Goal: Task Accomplishment & Management: Manage account settings

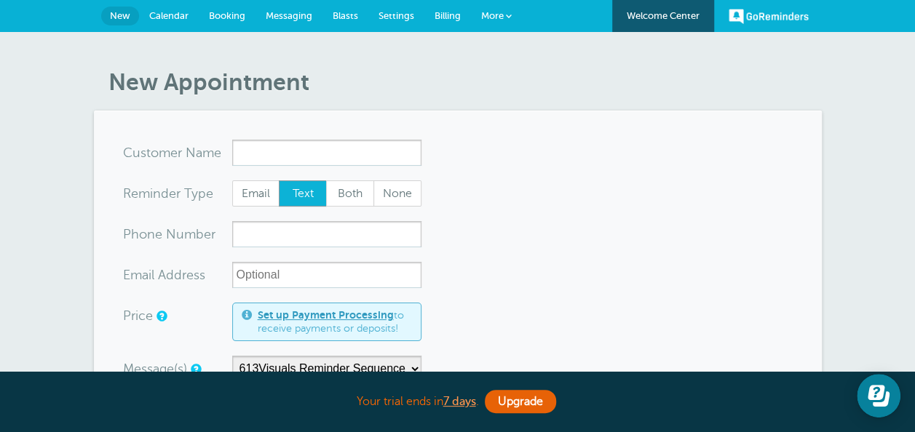
click at [393, 14] on span "Settings" at bounding box center [396, 15] width 36 height 11
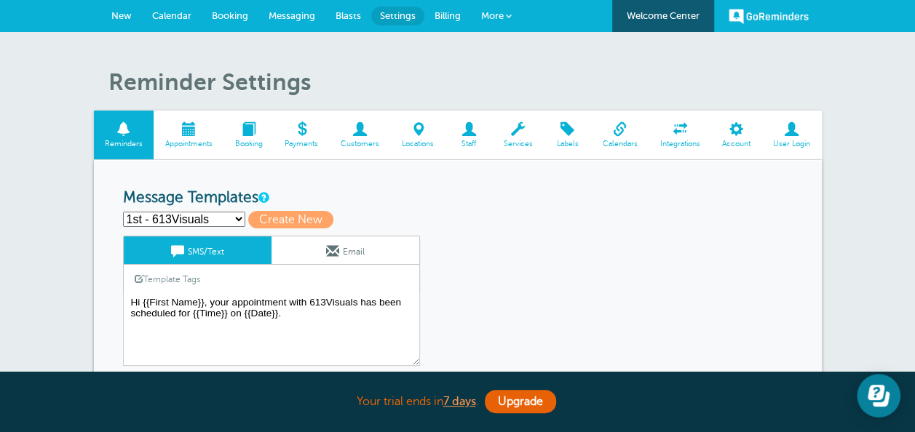
click at [790, 131] on span at bounding box center [792, 129] width 60 height 14
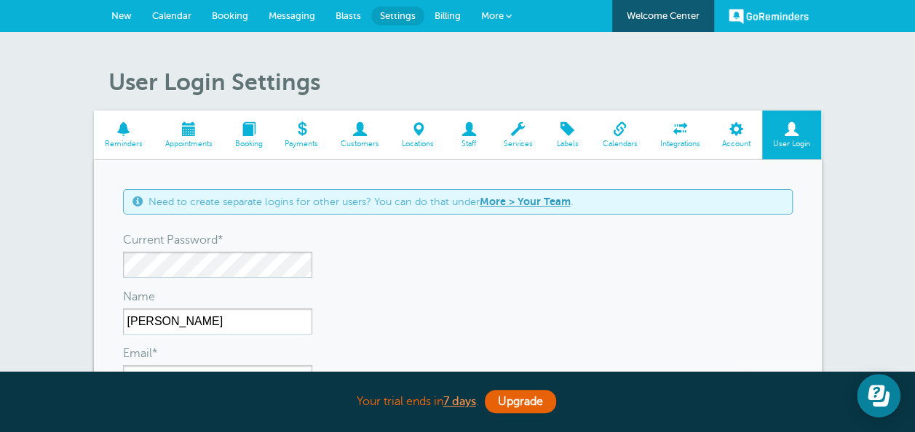
click at [137, 132] on span at bounding box center [124, 129] width 60 height 14
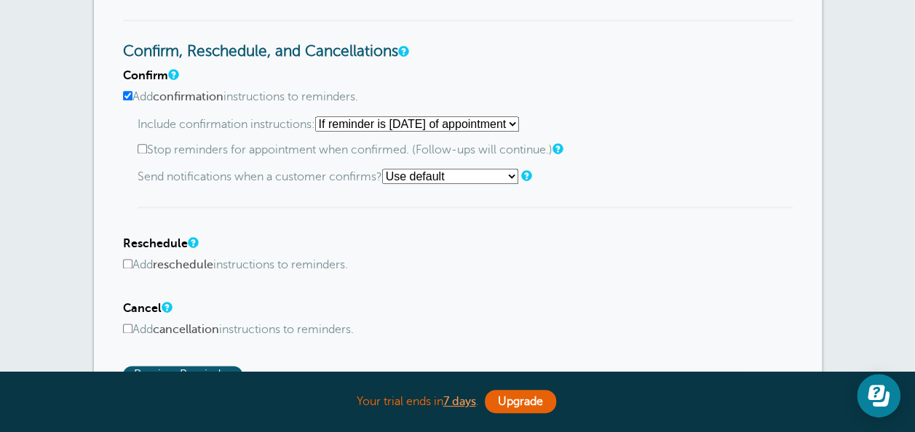
scroll to position [873, 0]
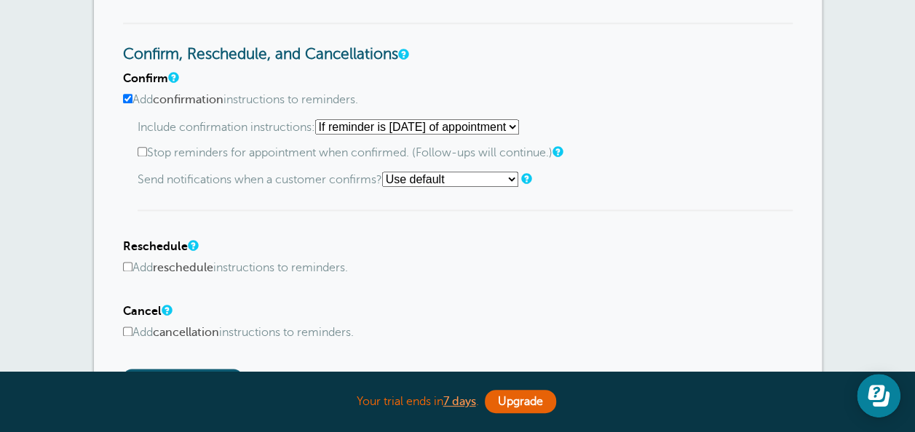
click at [508, 289] on div "Confirm Add confirmation instructions to reminders. Include confirmation instru…" at bounding box center [458, 229] width 670 height 314
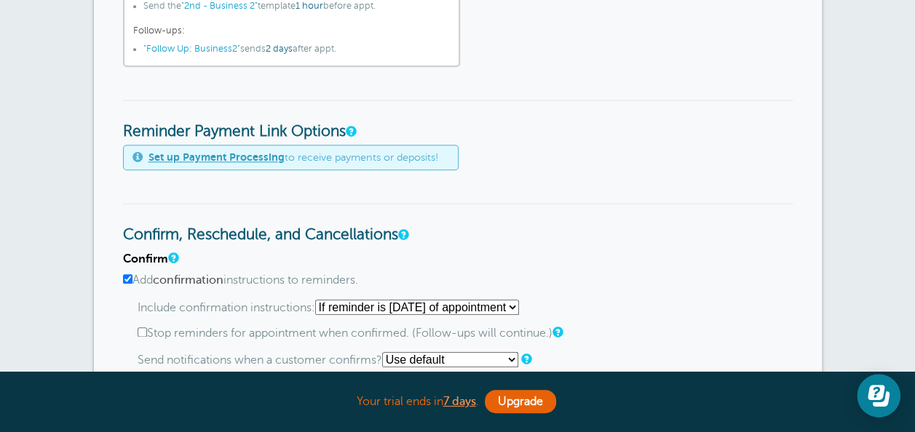
scroll to position [699, 0]
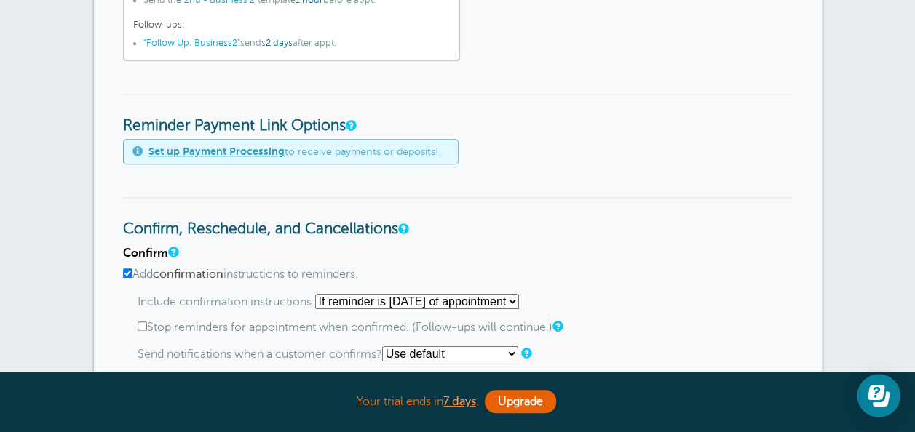
click at [458, 204] on h3 "Confirm, Reschedule, and Cancellations" at bounding box center [458, 217] width 670 height 41
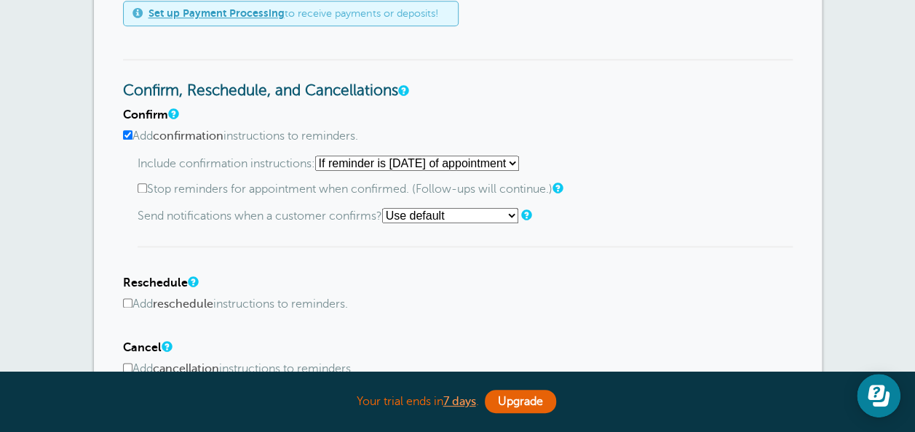
scroll to position [815, 0]
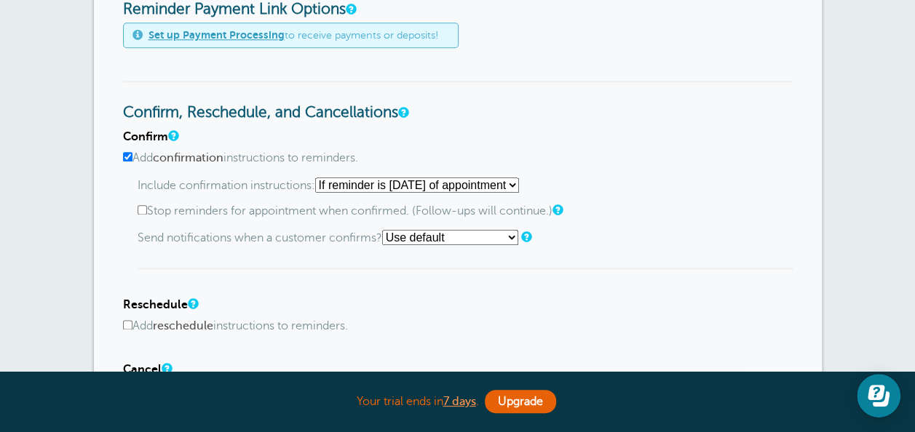
click at [467, 182] on select "Starting with first reminder If reminder is within 1 day of appointment If remi…" at bounding box center [417, 185] width 204 height 15
click at [634, 211] on label "Stop reminders for appointment when confirmed. (Follow-ups will continue.)" at bounding box center [465, 212] width 655 height 14
click at [147, 211] on input "Stop reminders for appointment when confirmed. (Follow-ups will continue.)" at bounding box center [142, 209] width 9 height 9
checkbox input "true"
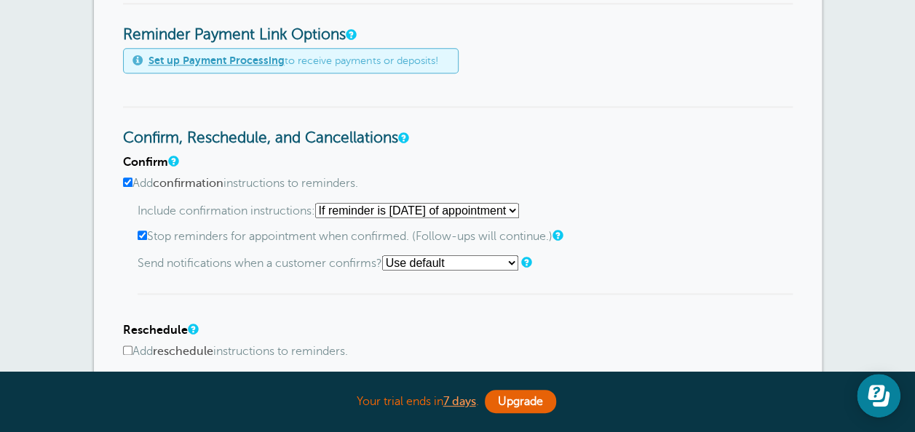
scroll to position [786, 0]
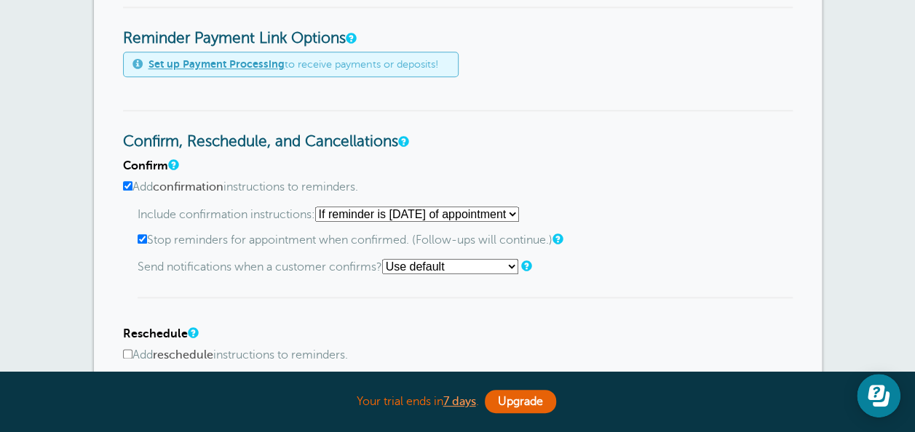
click at [125, 183] on input "Add confirmation instructions to reminders." at bounding box center [127, 185] width 9 height 9
checkbox input "false"
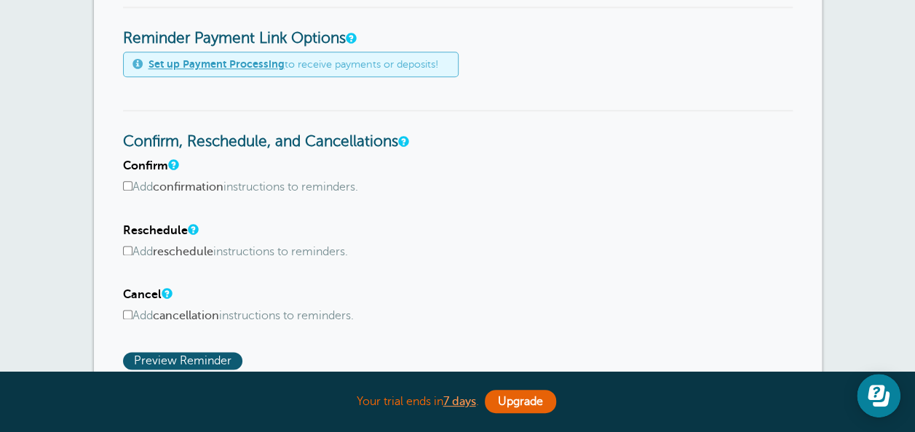
click at [530, 171] on h4 "Confirm" at bounding box center [458, 166] width 670 height 14
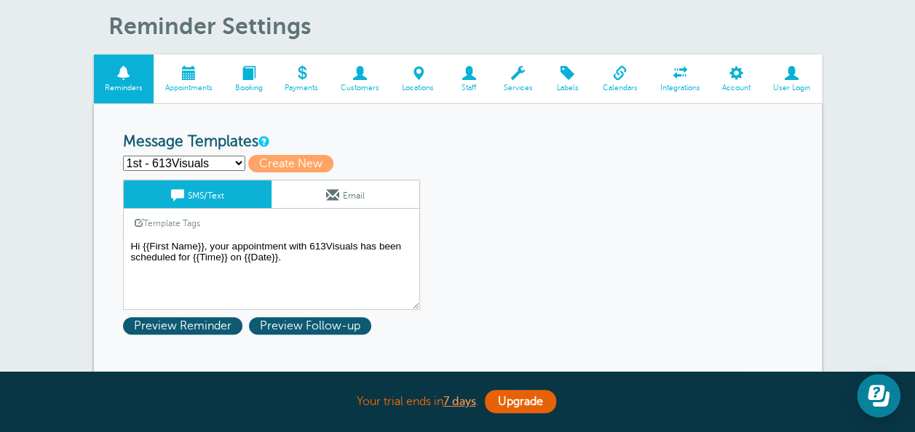
scroll to position [58, 0]
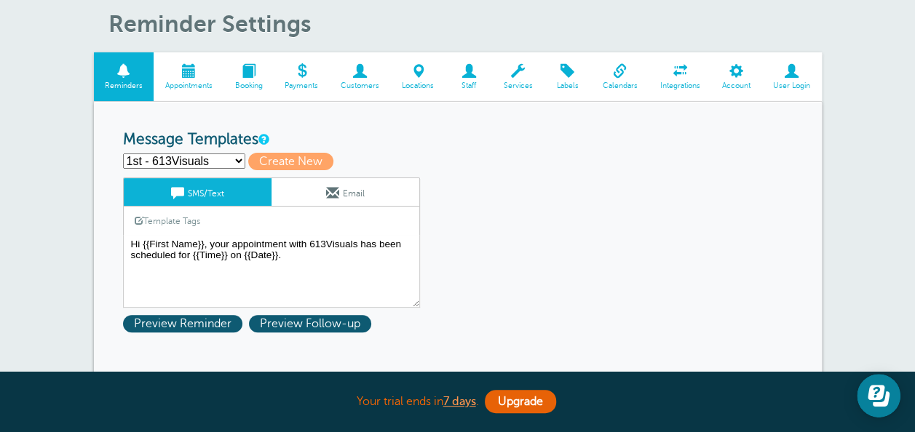
click at [191, 82] on span "Appointments" at bounding box center [188, 86] width 55 height 9
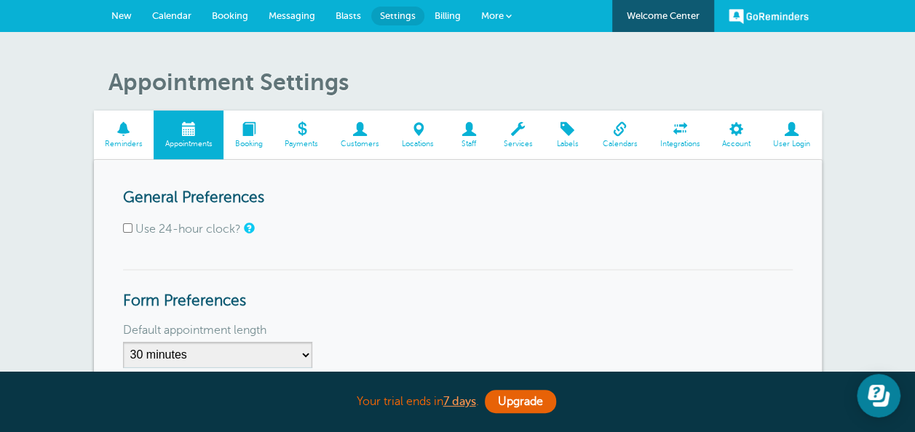
click at [247, 136] on span at bounding box center [248, 129] width 50 height 14
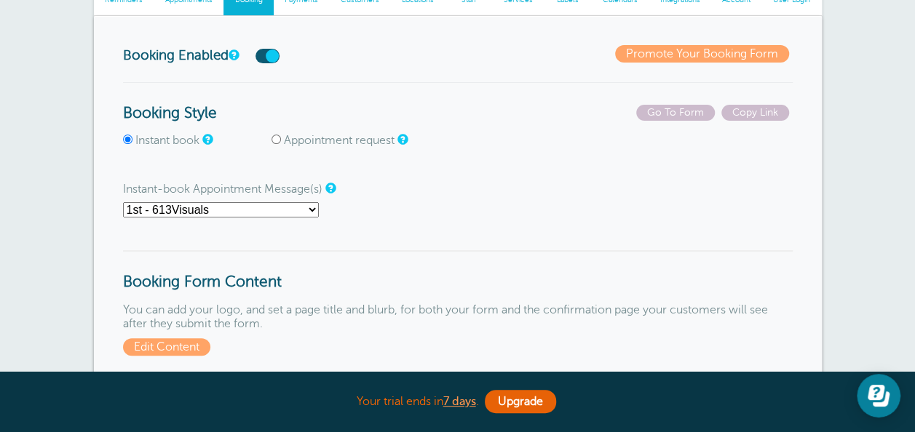
scroll to position [146, 0]
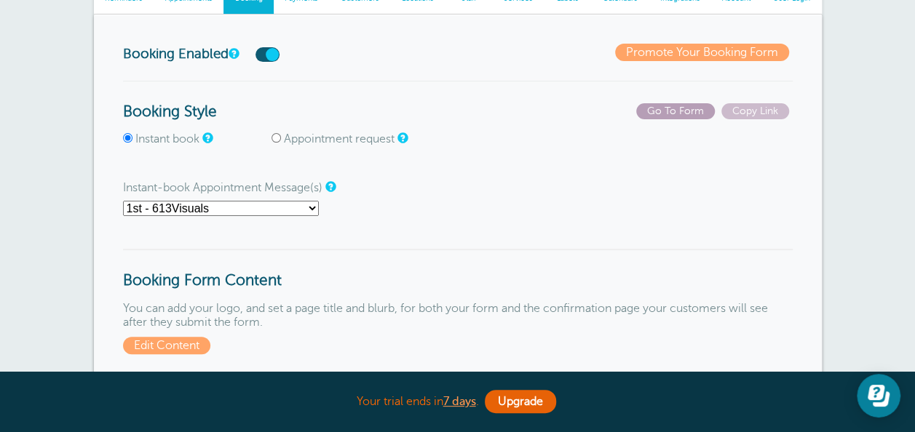
click at [683, 115] on span "Go To Form" at bounding box center [675, 111] width 79 height 16
click at [271, 55] on label at bounding box center [267, 54] width 24 height 15
click at [0, 0] on input "checkbox" at bounding box center [0, 0] width 0 height 0
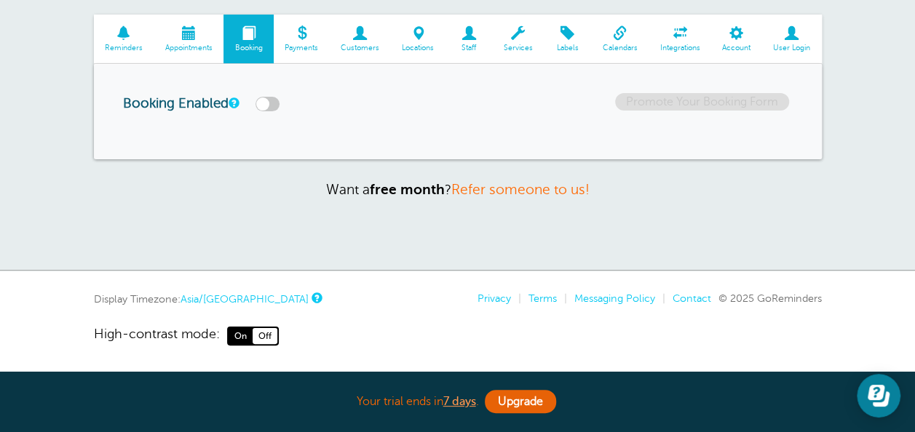
click at [271, 105] on label at bounding box center [267, 104] width 24 height 15
click at [0, 0] on input "checkbox" at bounding box center [0, 0] width 0 height 0
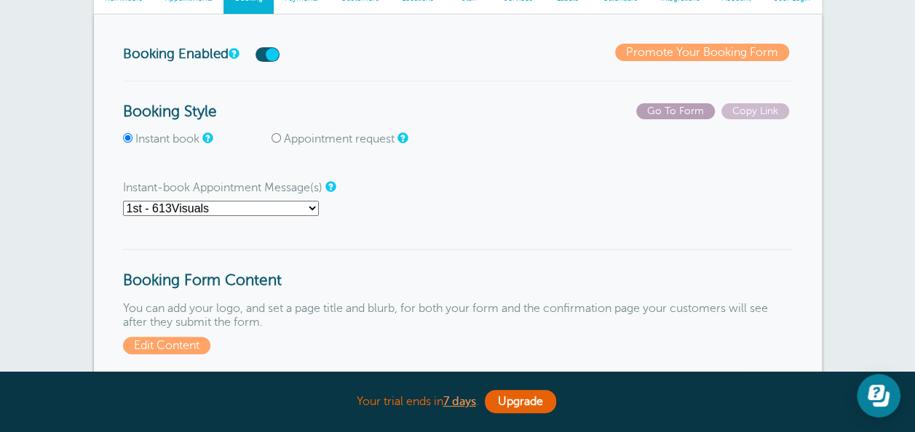
click at [680, 106] on span "Go To Form" at bounding box center [675, 111] width 79 height 16
click at [269, 60] on label at bounding box center [267, 54] width 24 height 15
click at [0, 0] on input "checkbox" at bounding box center [0, 0] width 0 height 0
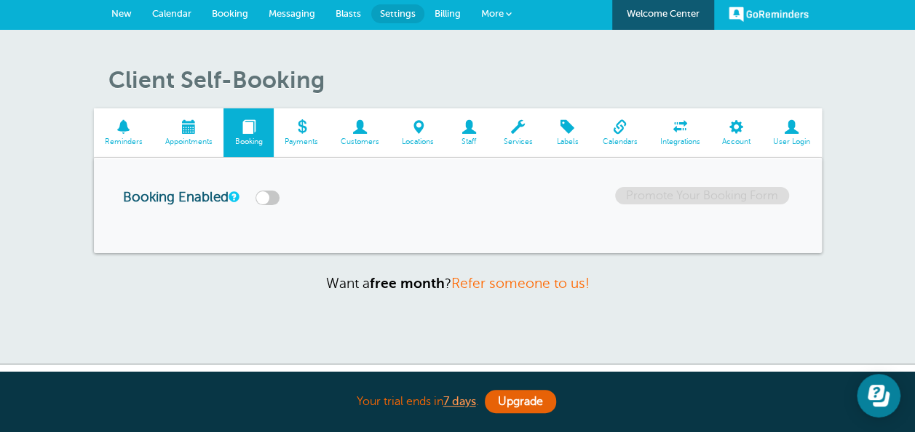
scroll to position [0, 0]
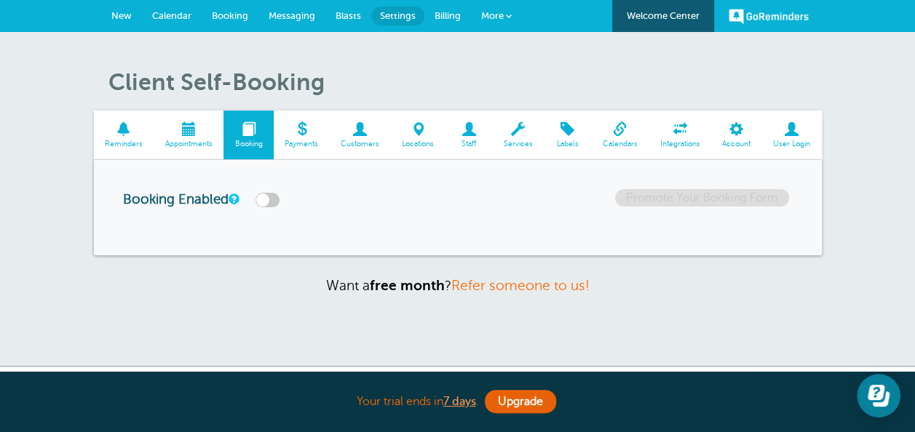
click at [134, 10] on link "New" at bounding box center [121, 16] width 41 height 32
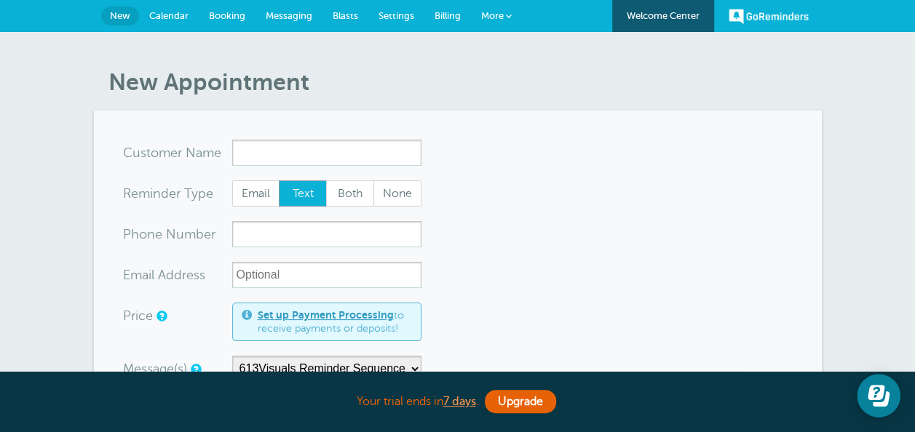
click at [394, 15] on span "Settings" at bounding box center [396, 15] width 36 height 11
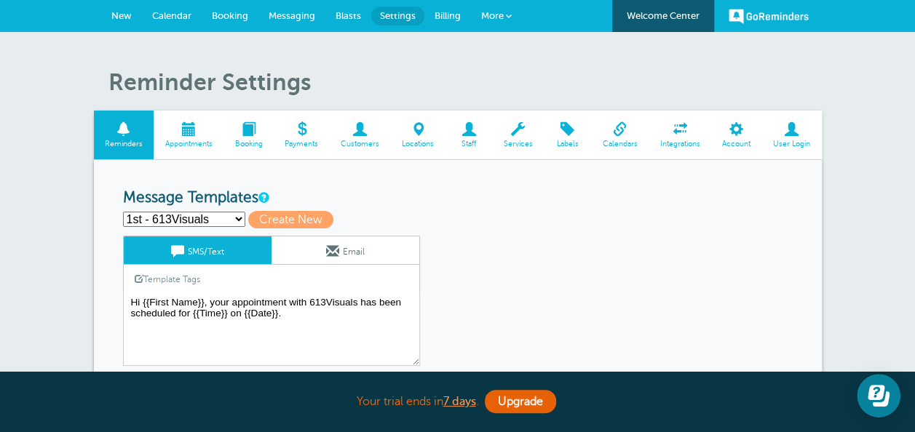
click at [272, 133] on span at bounding box center [248, 129] width 50 height 14
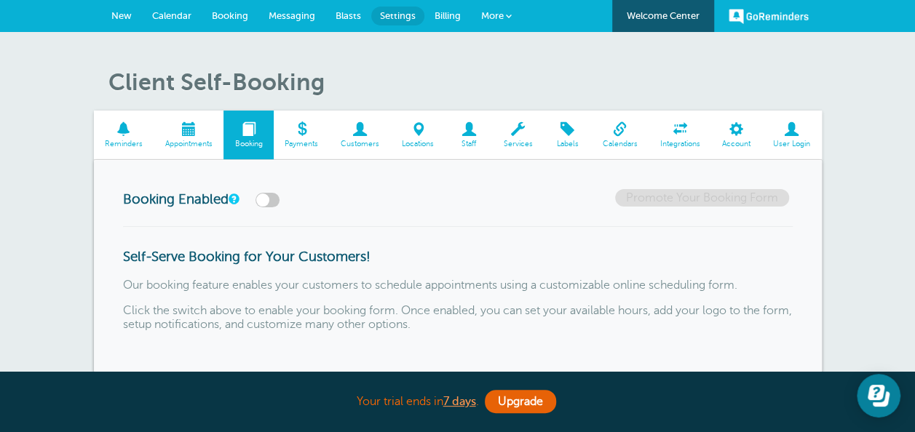
click at [373, 202] on div "Booking Enabled Promote Your Booking Form" at bounding box center [458, 207] width 670 height 36
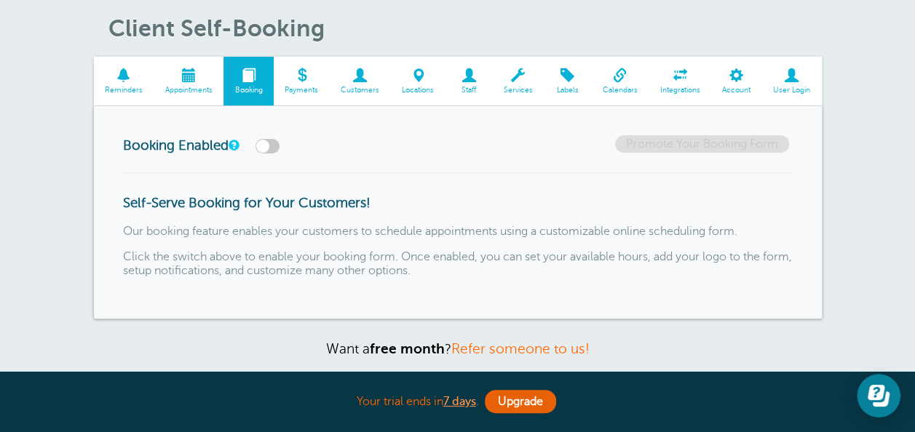
scroll to position [29, 0]
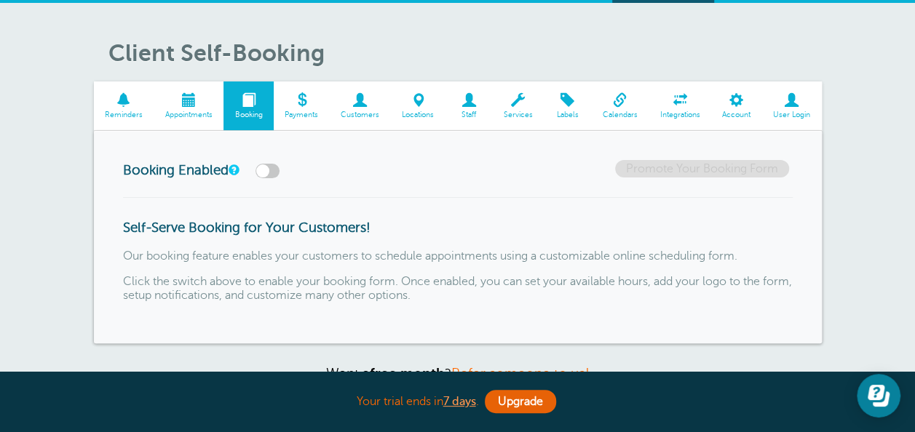
click at [298, 96] on span at bounding box center [302, 100] width 56 height 14
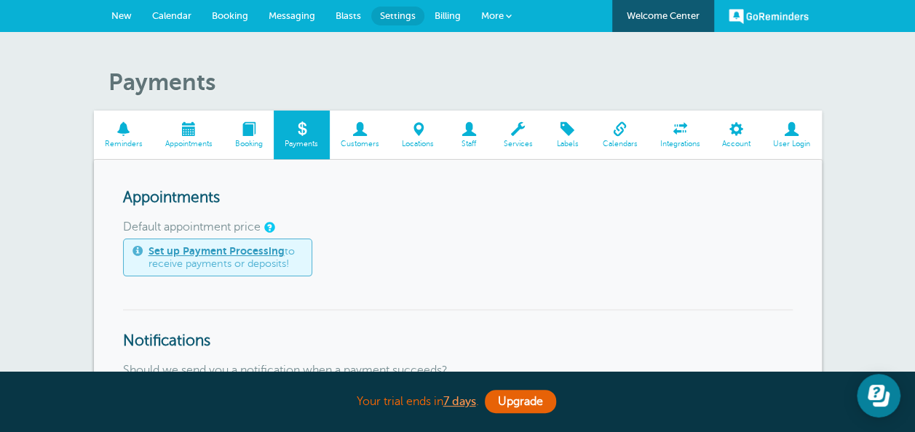
click at [360, 140] on span "Customers" at bounding box center [360, 144] width 47 height 9
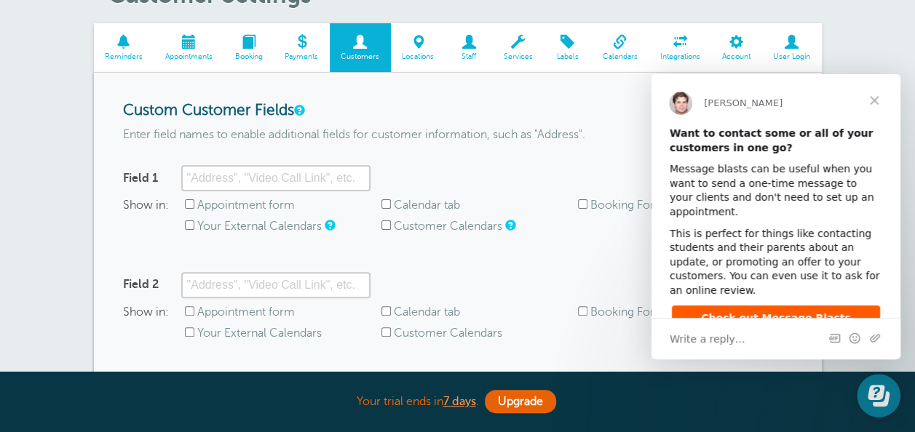
click at [876, 95] on span "Close" at bounding box center [874, 100] width 52 height 52
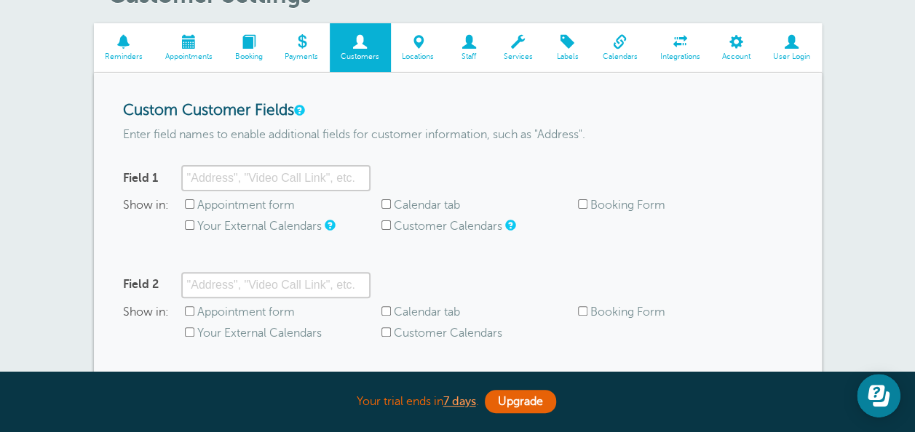
scroll to position [58, 0]
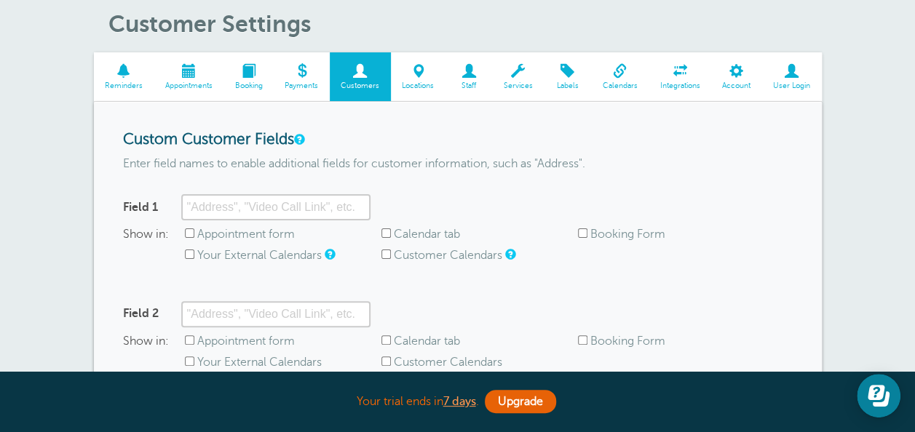
click at [130, 71] on span at bounding box center [124, 71] width 60 height 14
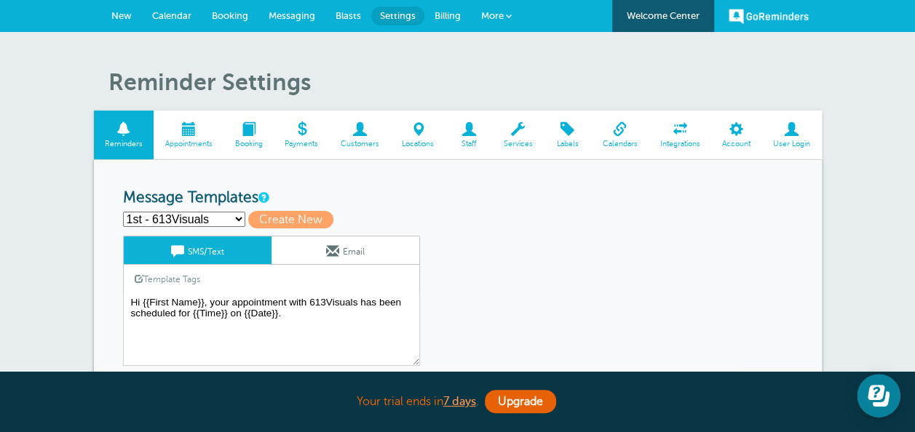
click at [368, 137] on link "Customers" at bounding box center [360, 135] width 61 height 49
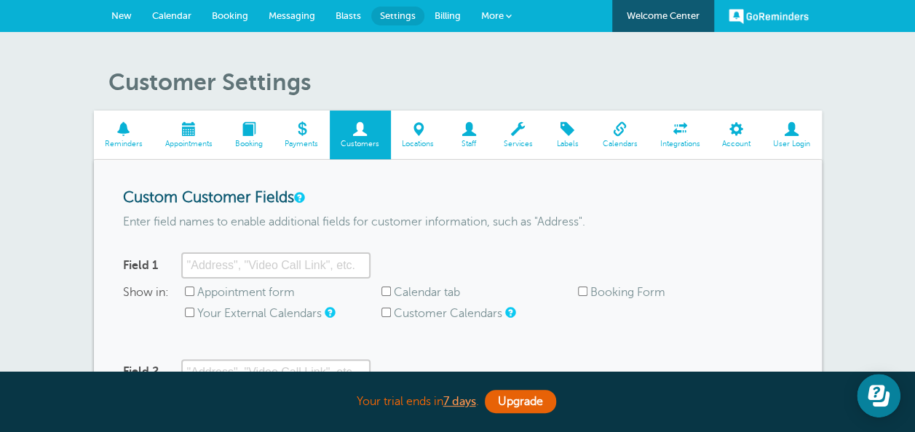
click at [421, 135] on span at bounding box center [418, 129] width 55 height 14
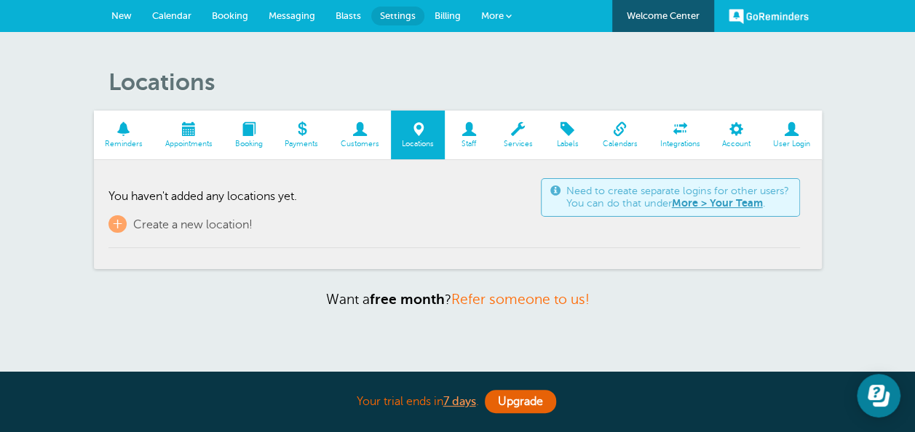
click at [635, 297] on p "Want a free month ? Refer someone to us!" at bounding box center [458, 299] width 728 height 17
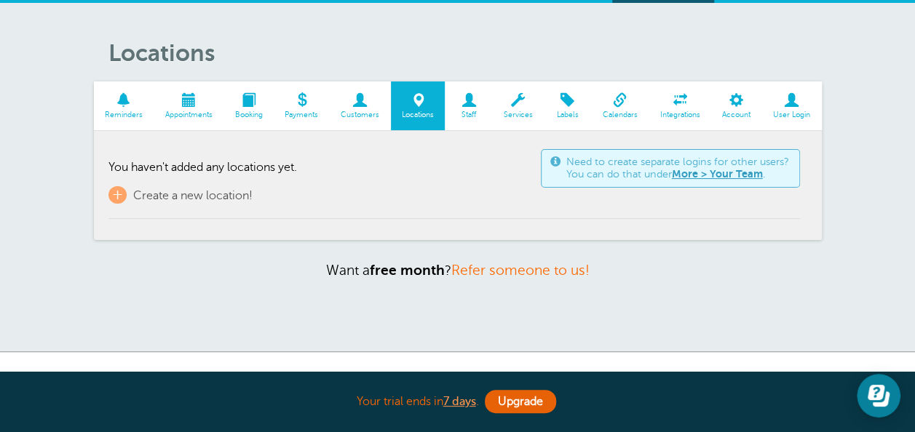
scroll to position [58, 0]
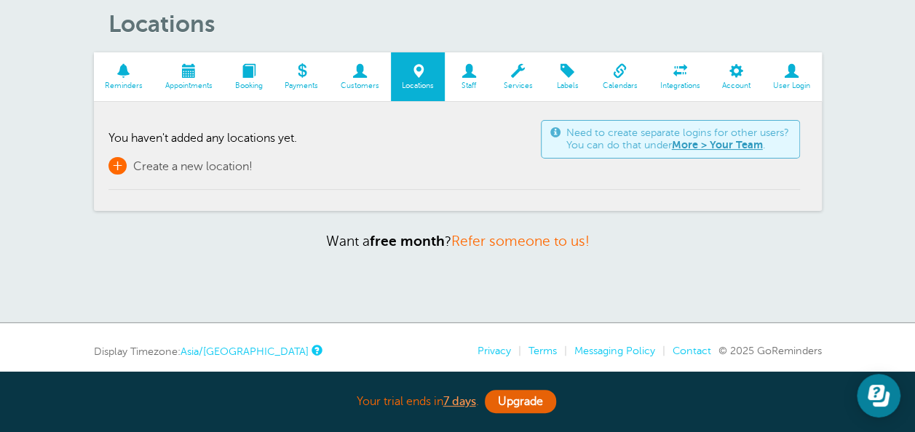
click at [210, 173] on span "Create a new location!" at bounding box center [192, 166] width 119 height 13
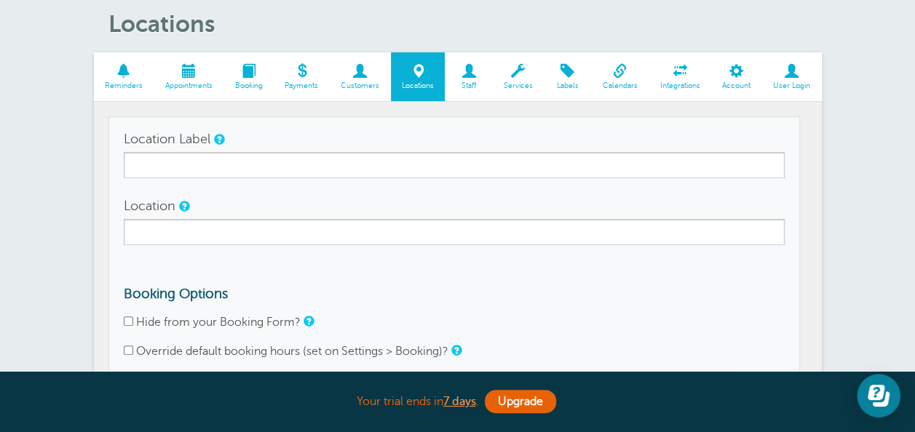
click at [265, 210] on div "Location" at bounding box center [454, 219] width 661 height 52
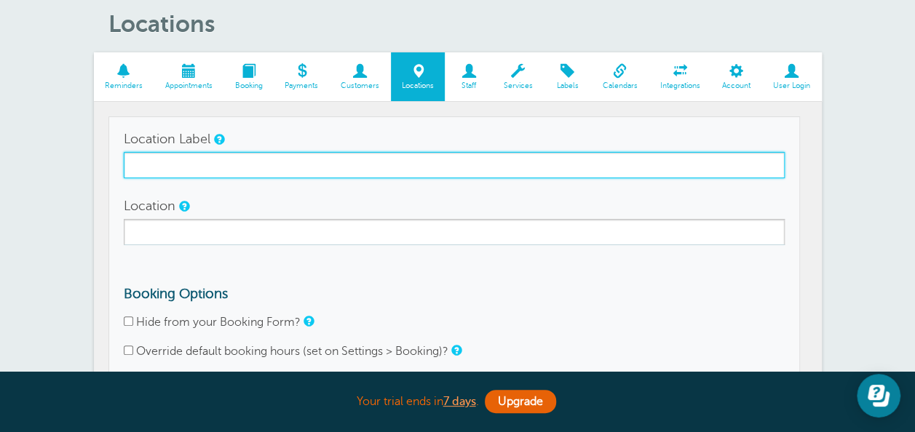
click at [528, 164] on input "Location Label" at bounding box center [454, 165] width 661 height 26
click at [524, 164] on input "Location Label" at bounding box center [454, 165] width 661 height 26
type input "123 Salon"
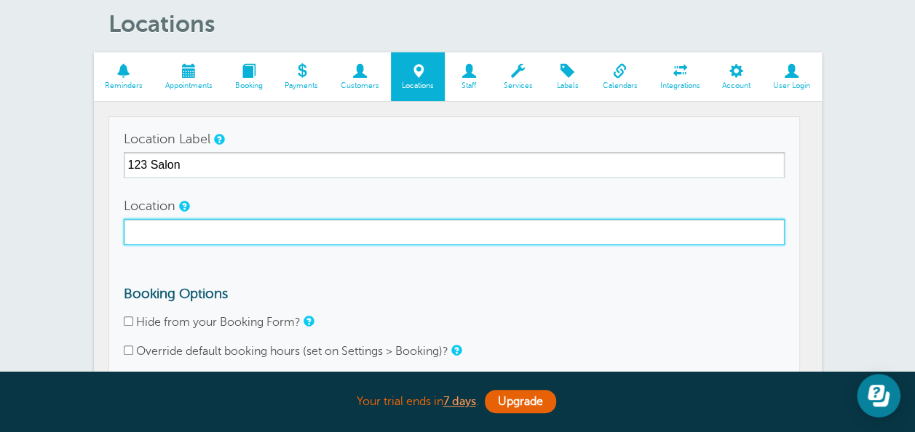
click at [354, 220] on input "Location" at bounding box center [454, 232] width 661 height 26
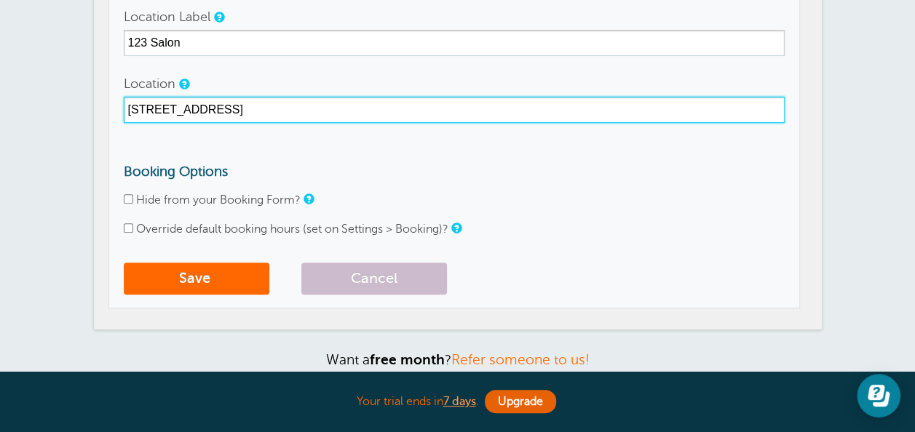
scroll to position [204, 0]
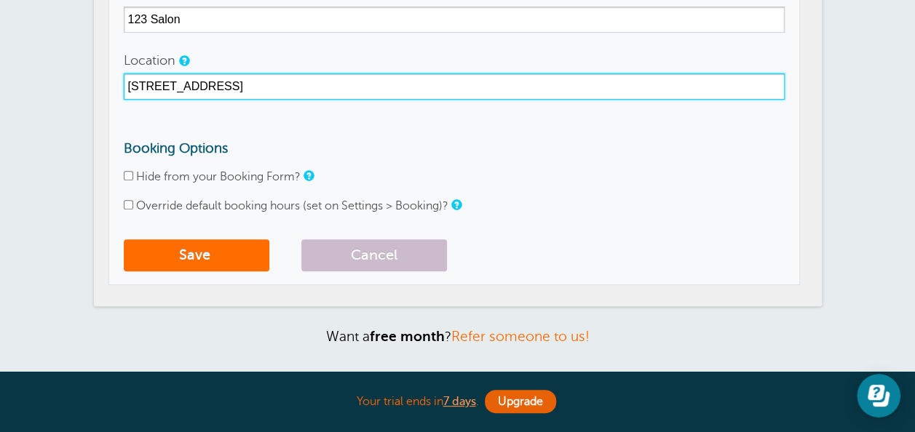
type input "123 Main St"
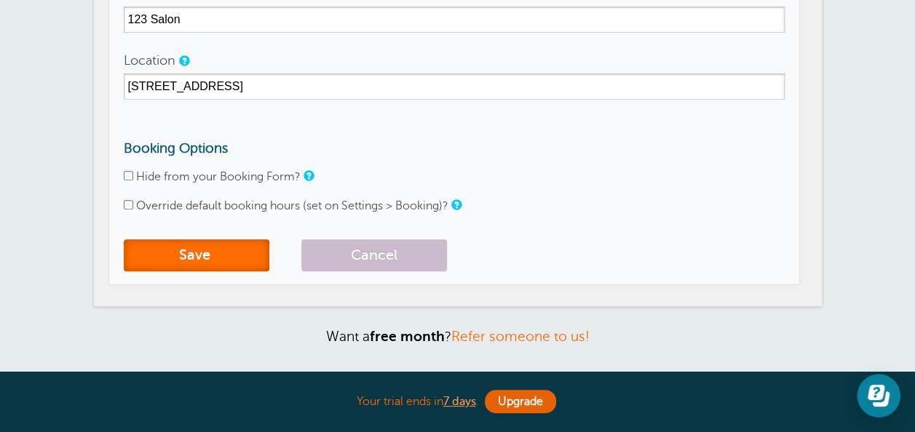
click at [244, 259] on button "Save" at bounding box center [197, 255] width 146 height 32
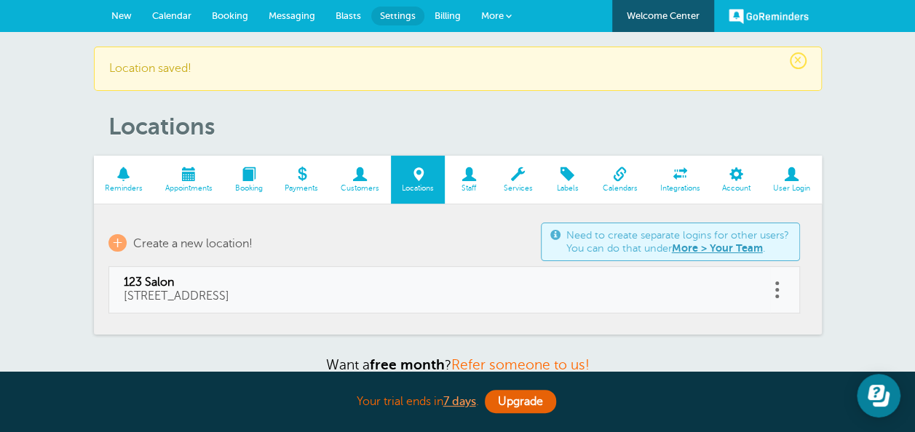
click at [130, 175] on span at bounding box center [124, 174] width 60 height 14
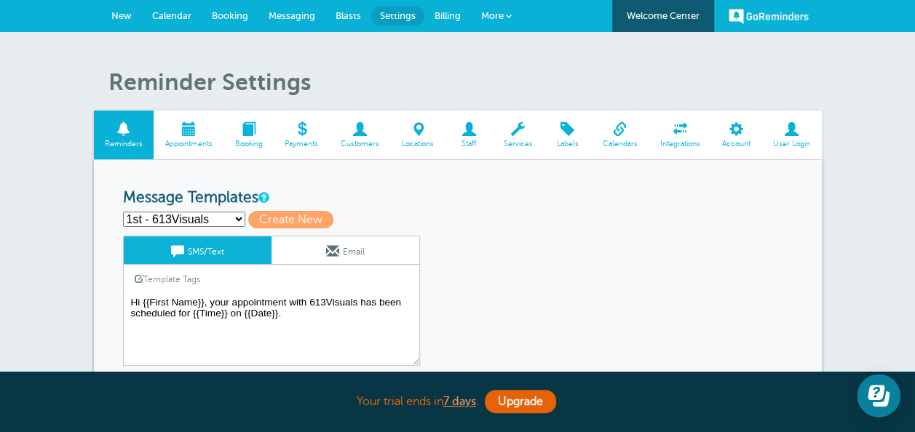
click at [340, 325] on textarea "Hi {{First Name}}, your appointment with 613Visuals has been scheduled for {{Ti…" at bounding box center [271, 329] width 297 height 73
click at [358, 300] on textarea "Hi {{First Name}}, your appointment with 613Visuals has been scheduled for {{Ti…" at bounding box center [271, 329] width 297 height 73
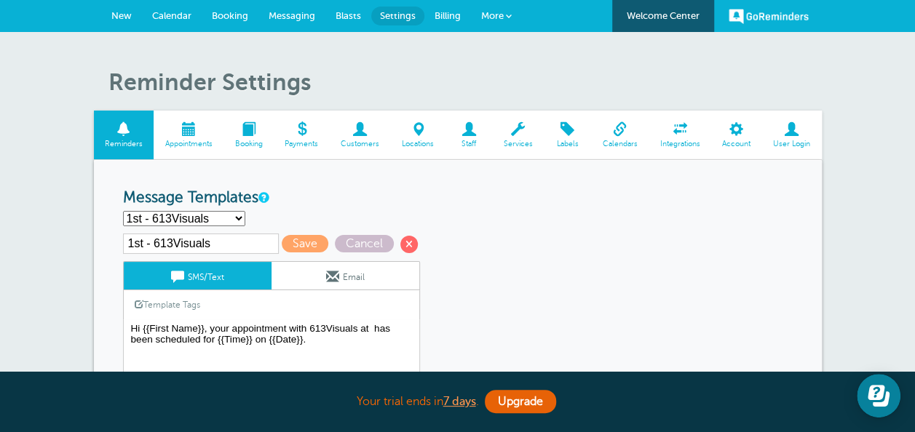
click at [194, 305] on link "Template Tags" at bounding box center [167, 304] width 87 height 28
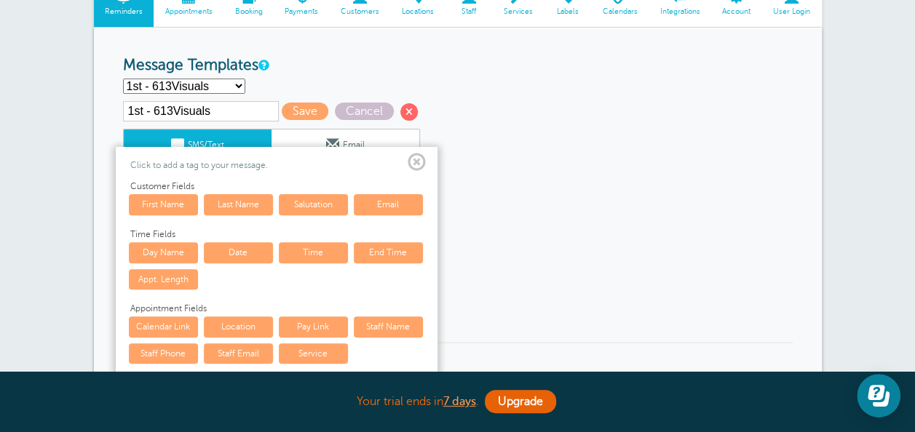
scroll to position [146, 0]
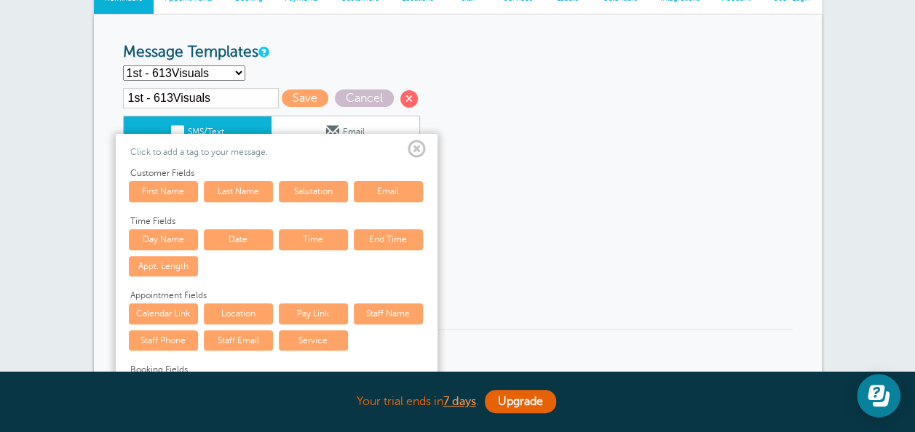
click at [229, 310] on link "Location" at bounding box center [238, 314] width 69 height 20
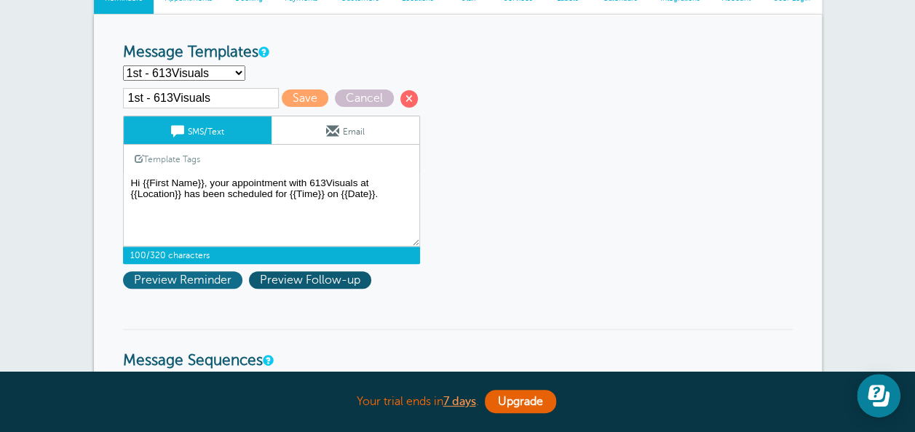
click at [187, 278] on span "Preview Reminder" at bounding box center [182, 279] width 119 height 17
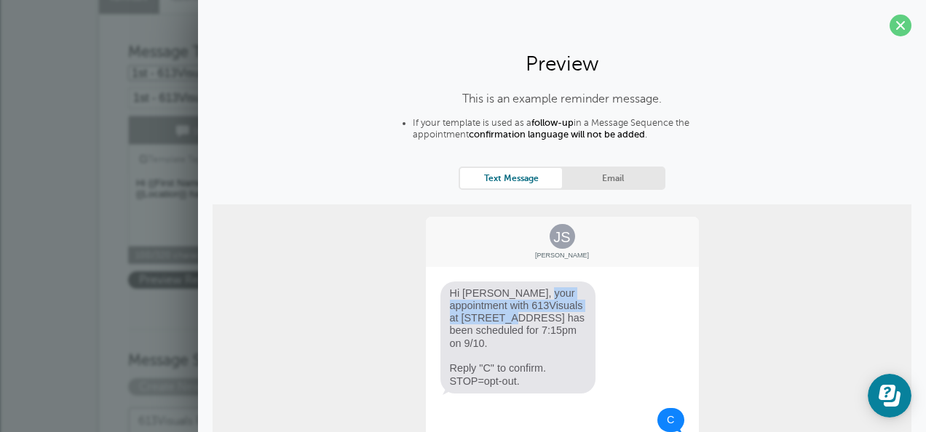
drag, startPoint x: 467, startPoint y: 293, endPoint x: 559, endPoint y: 307, distance: 92.7
click at [559, 307] on span "Hi Jane, your appointment with 613Visuals at 123 Main St has been scheduled for…" at bounding box center [518, 338] width 156 height 112
click at [894, 30] on span at bounding box center [900, 26] width 22 height 22
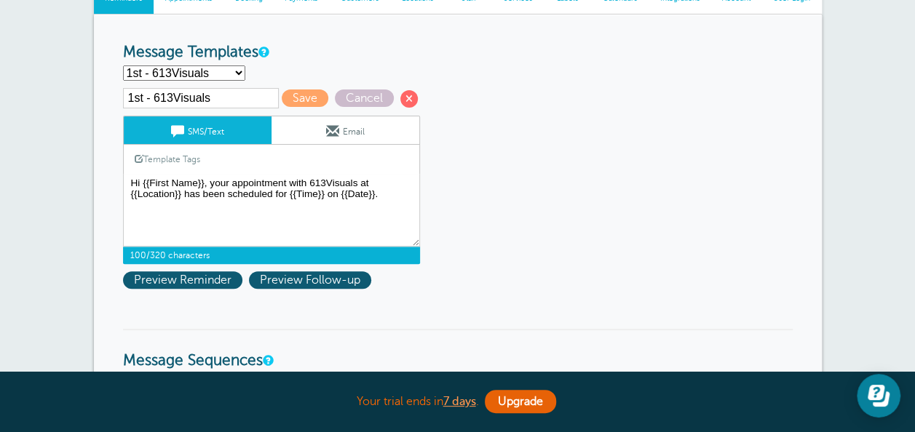
click at [187, 161] on link "Template Tags" at bounding box center [167, 159] width 87 height 28
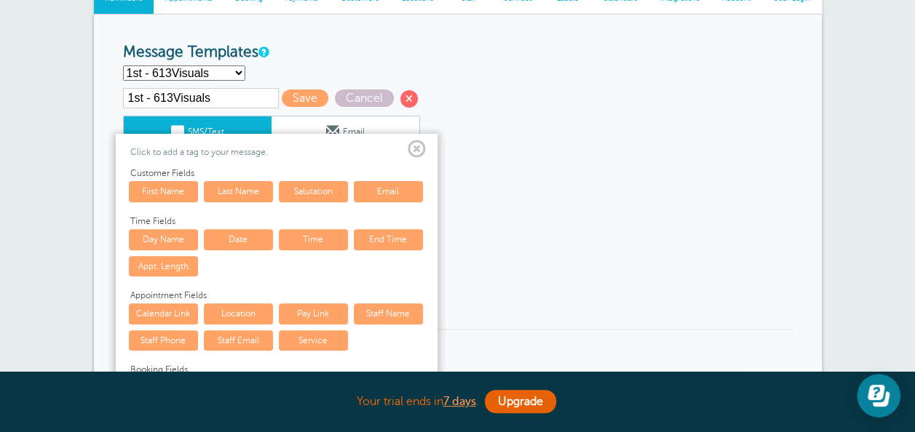
click at [421, 144] on span at bounding box center [417, 149] width 18 height 18
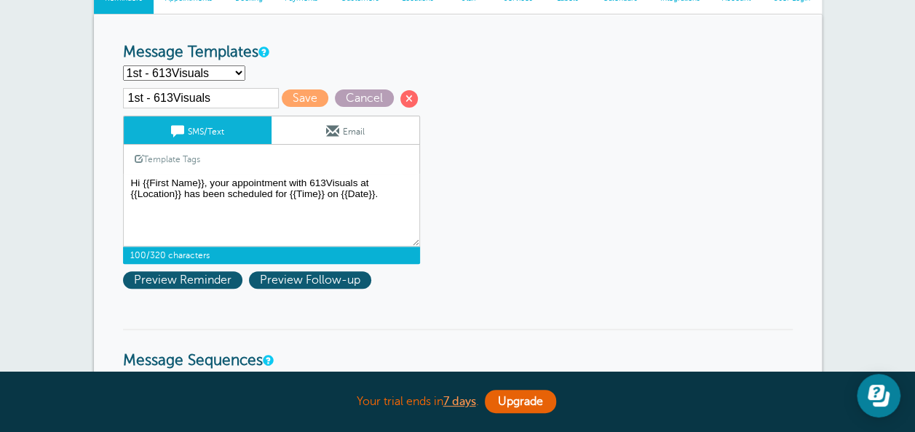
click at [377, 101] on span "Cancel" at bounding box center [364, 98] width 59 height 17
type textarea "Hi {{First Name}}, your appointment with 613Visuals has been scheduled for {{Ti…"
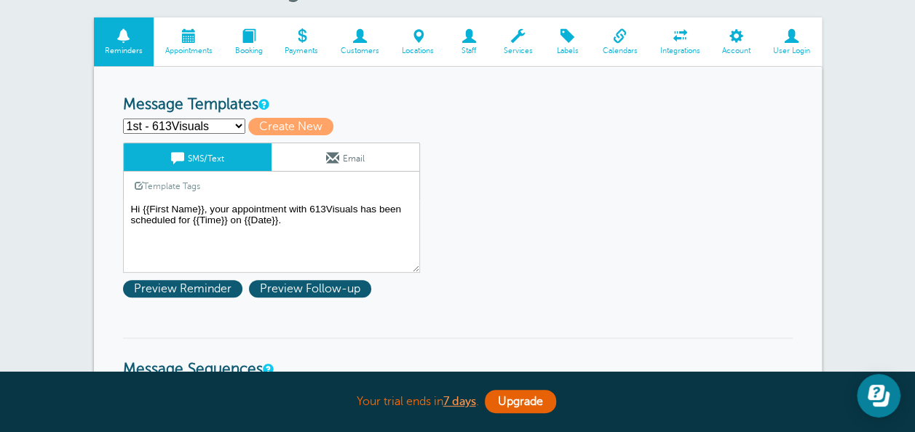
scroll to position [0, 0]
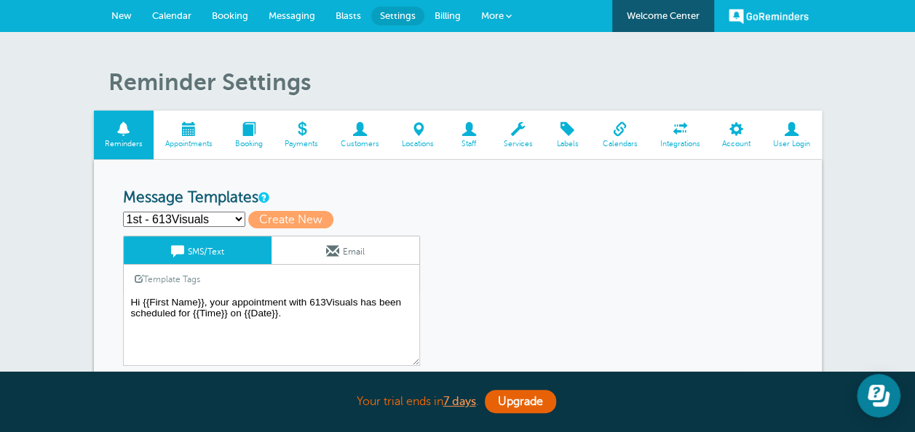
click at [122, 20] on link "New" at bounding box center [121, 16] width 41 height 32
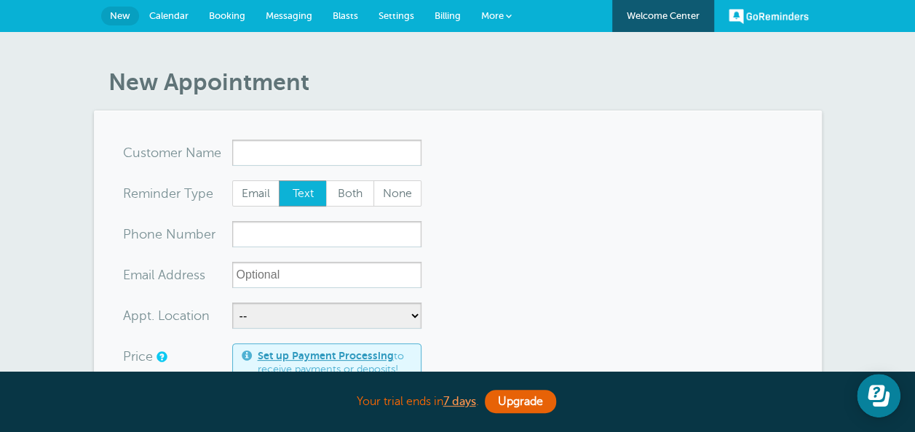
scroll to position [73, 0]
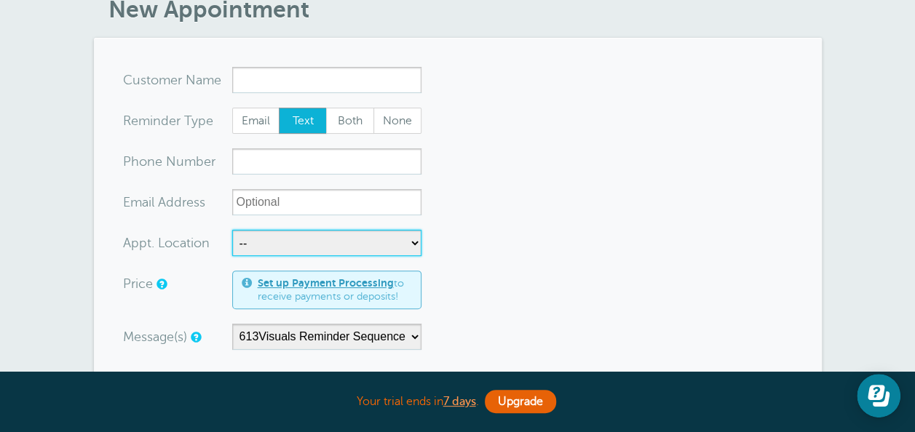
click at [314, 233] on select "-- 123 Salon" at bounding box center [326, 243] width 189 height 26
select select "25130"
click at [232, 230] on select "-- 123 Salon" at bounding box center [326, 243] width 189 height 26
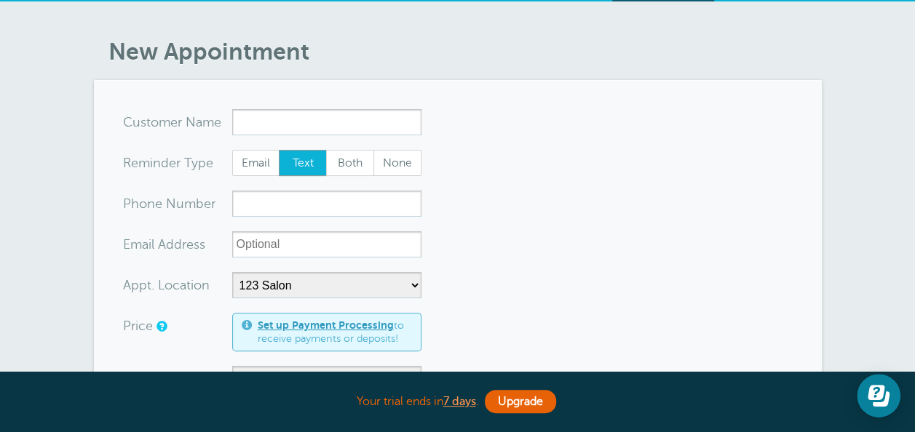
scroll to position [0, 0]
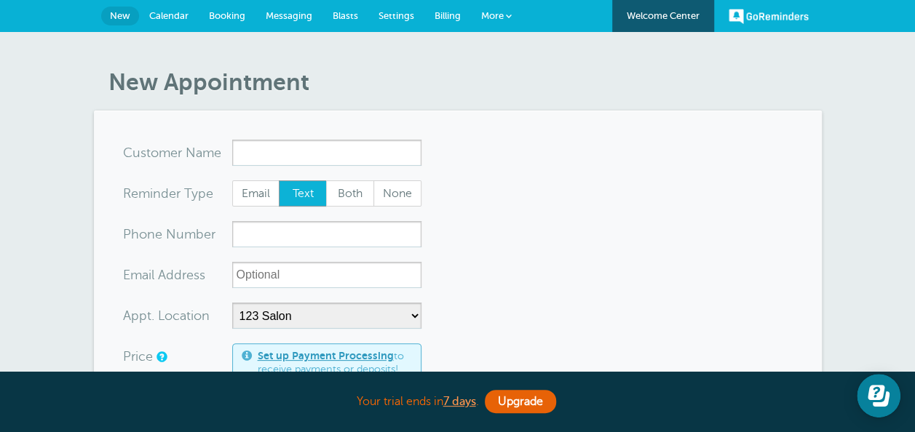
click at [390, 12] on span "Settings" at bounding box center [396, 15] width 36 height 11
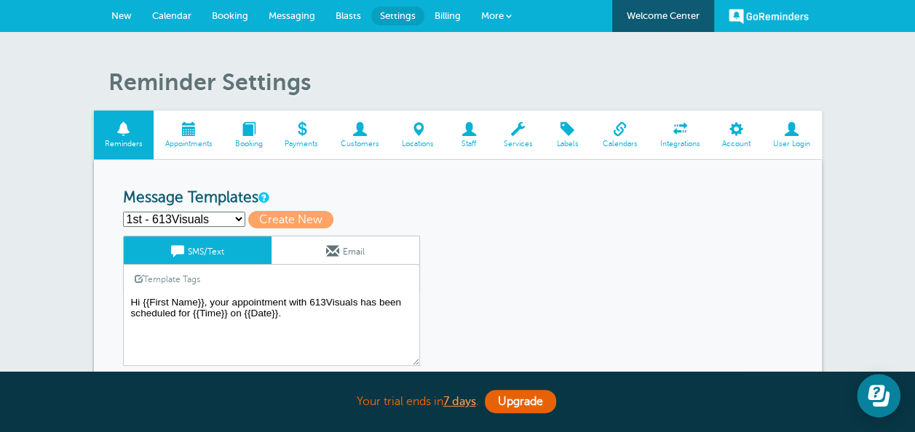
click at [424, 143] on span "Locations" at bounding box center [418, 144] width 40 height 9
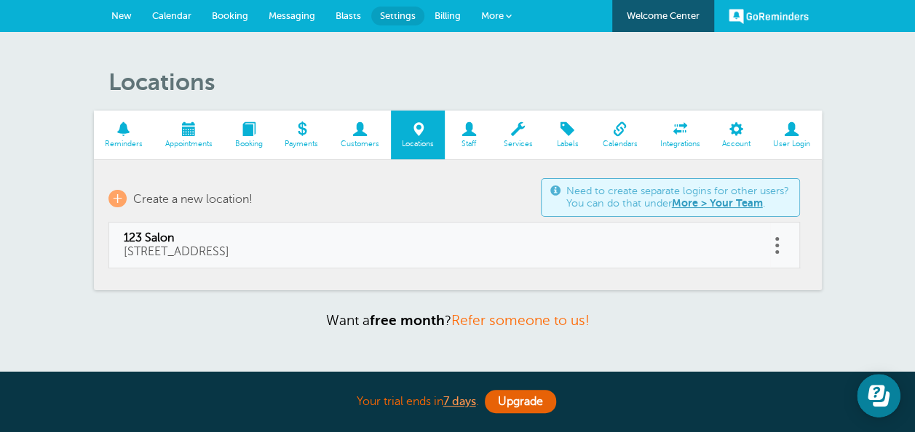
click at [775, 245] on span at bounding box center [777, 246] width 4 height 4
click at [715, 198] on button "Delete" at bounding box center [713, 208] width 44 height 26
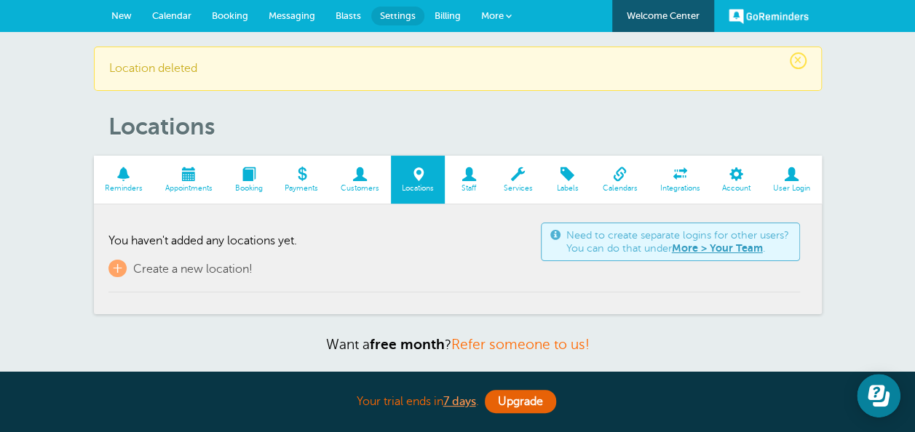
click at [474, 193] on link "Staff" at bounding box center [468, 180] width 47 height 49
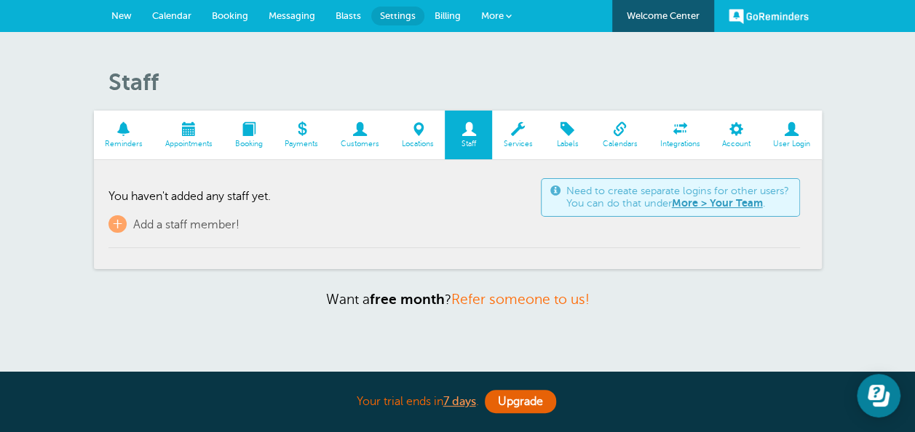
click at [304, 16] on span "Messaging" at bounding box center [292, 15] width 47 height 11
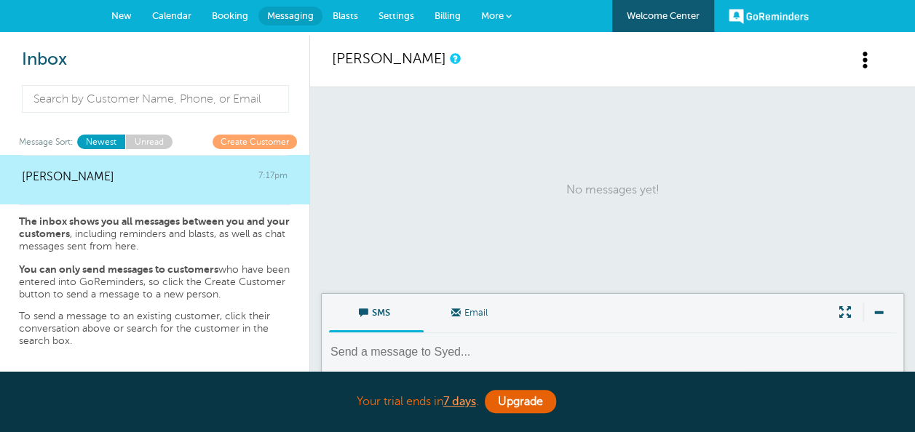
click at [400, 23] on link "Settings" at bounding box center [396, 16] width 56 height 32
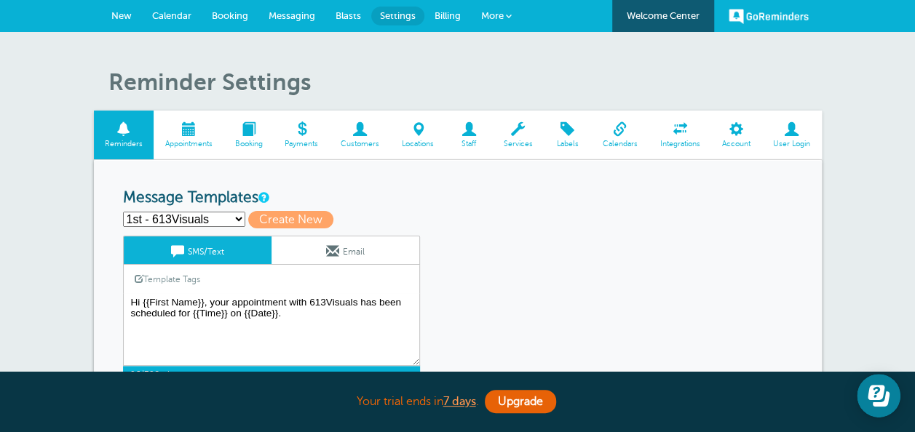
click at [331, 322] on textarea "Hi {{First Name}}, your appointment with 613Visuals has been scheduled for {{Ti…" at bounding box center [271, 329] width 297 height 73
click at [294, 10] on span "Messaging" at bounding box center [292, 15] width 47 height 11
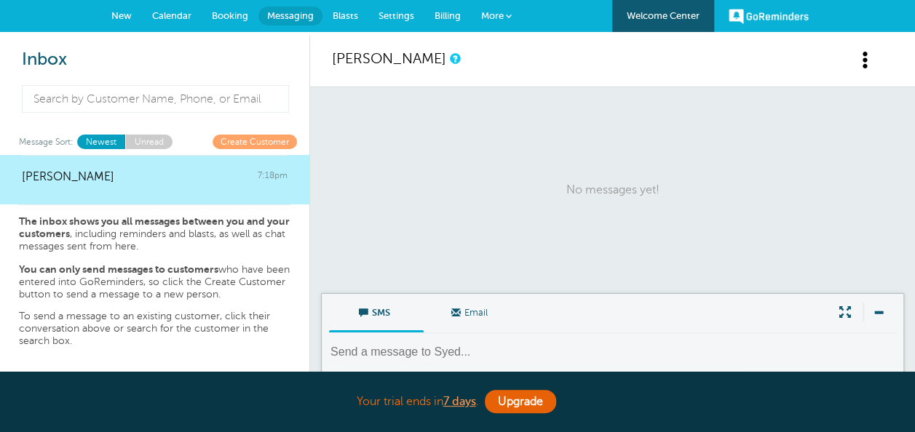
click at [378, 12] on span "Settings" at bounding box center [396, 15] width 36 height 11
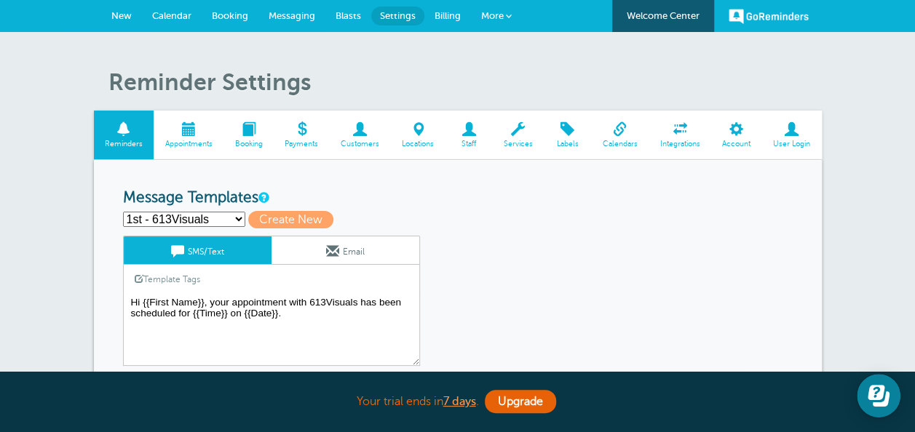
click at [293, 331] on textarea "Hi {{First Name}}, your appointment with 613Visuals has been scheduled for {{Ti…" at bounding box center [271, 329] width 297 height 73
click at [571, 135] on span at bounding box center [567, 129] width 47 height 14
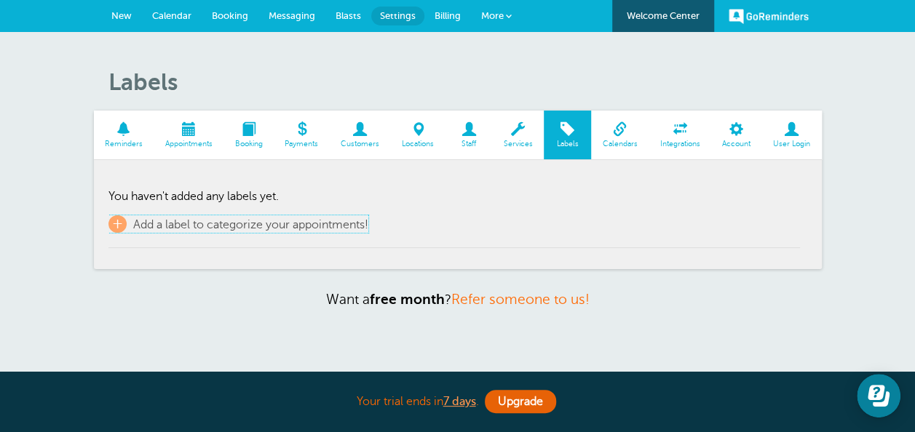
click at [117, 223] on span "+" at bounding box center [117, 223] width 18 height 17
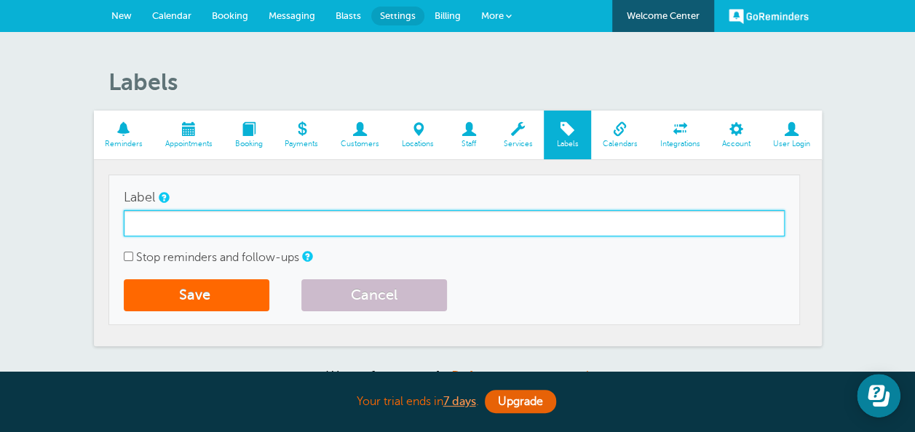
click at [175, 234] on input "Label" at bounding box center [454, 223] width 661 height 26
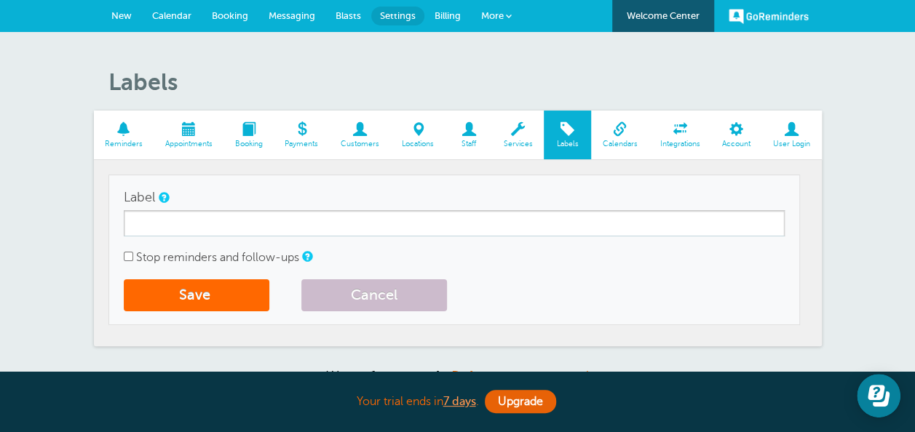
click at [153, 20] on link "Calendar" at bounding box center [172, 16] width 60 height 32
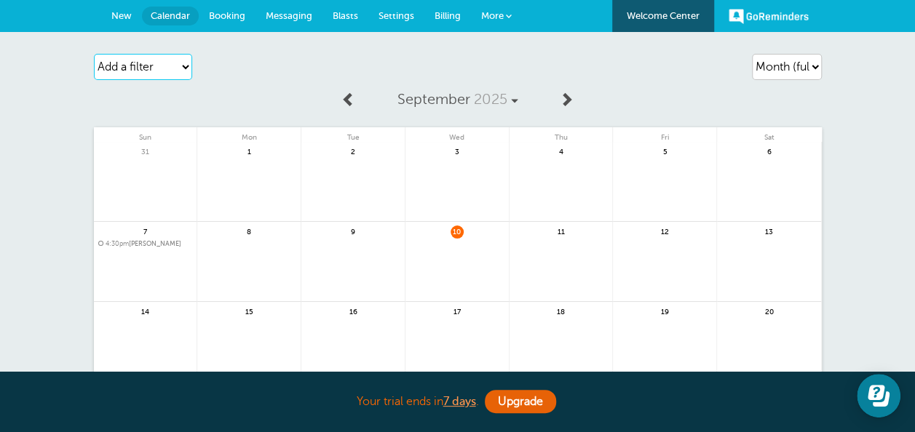
click at [121, 67] on select "Add a filter Customer Search Appointment Status Payment Status" at bounding box center [143, 67] width 98 height 26
click at [273, 87] on div "September 2025 Sun Mon Tue Wed Thu Fri Sat 31 1 2 3" at bounding box center [458, 313] width 728 height 459
click at [408, 15] on span "Settings" at bounding box center [396, 15] width 36 height 11
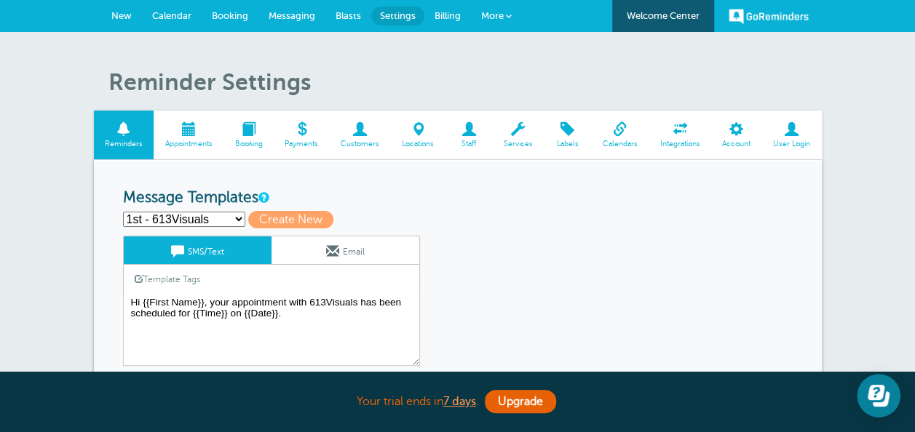
click at [572, 136] on span at bounding box center [567, 129] width 47 height 14
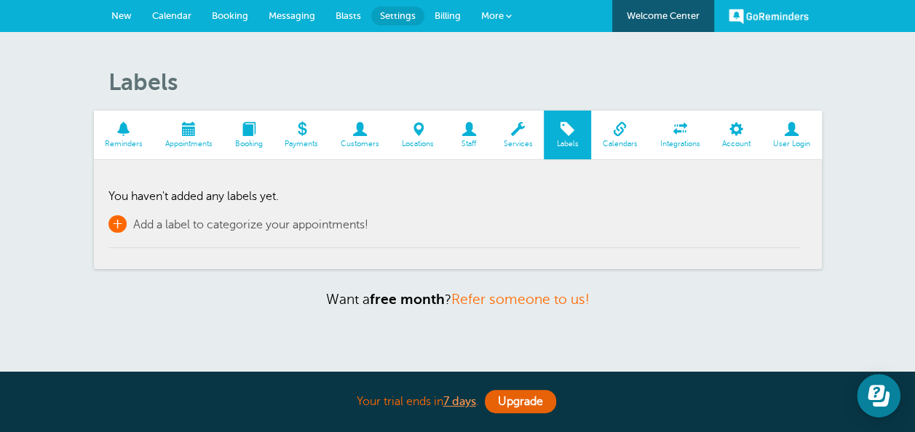
click at [119, 219] on span "+" at bounding box center [117, 223] width 18 height 17
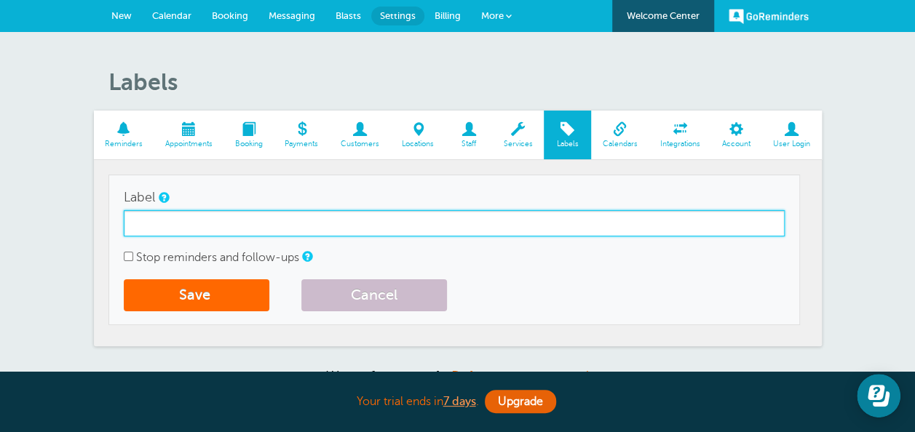
click at [154, 219] on input "Label" at bounding box center [454, 223] width 661 height 26
type input "613 Visuals"
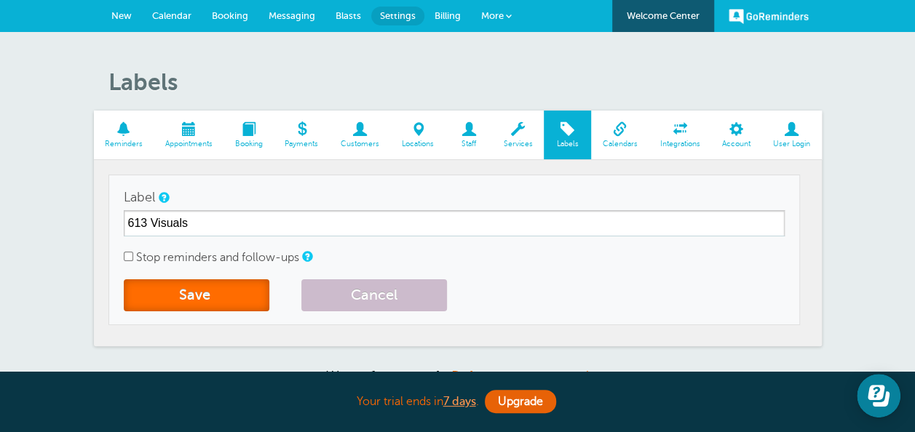
click at [192, 294] on button "Save" at bounding box center [197, 295] width 146 height 32
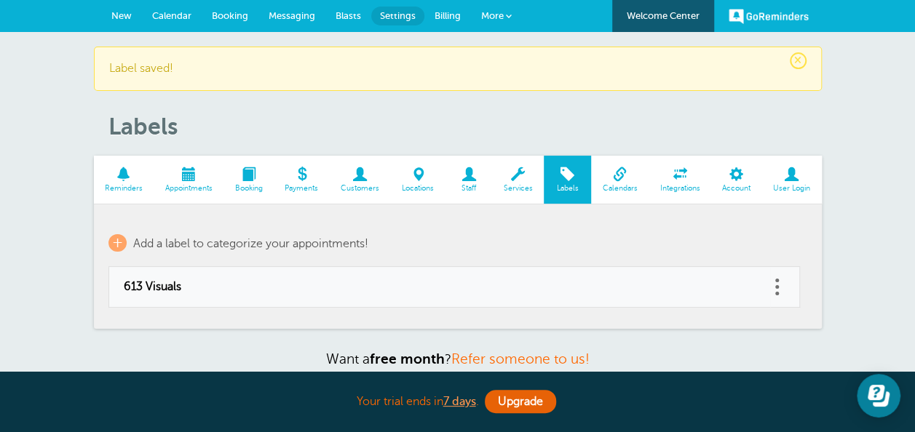
click at [180, 10] on span "Calendar" at bounding box center [171, 15] width 39 height 11
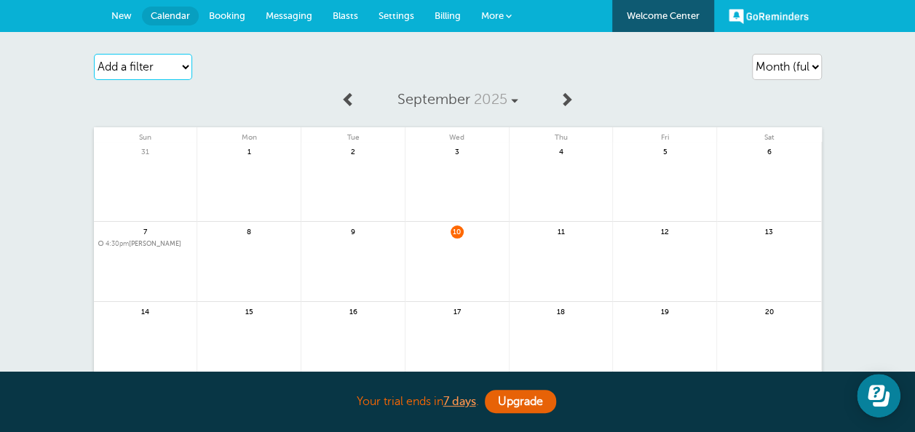
click at [148, 63] on select "Add a filter Customer Search Label Appointment Status Payment Status" at bounding box center [143, 67] width 98 height 26
select select "labels"
click at [94, 54] on select "Add a filter Customer Search Label Appointment Status Payment Status" at bounding box center [143, 67] width 98 height 26
select select
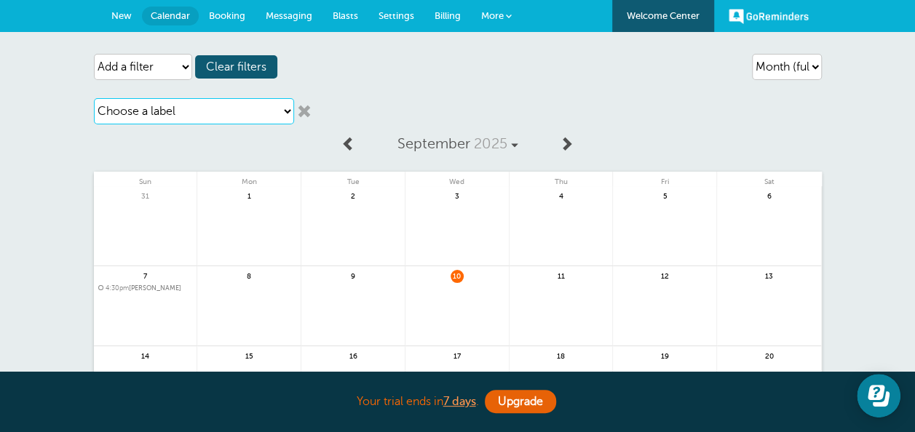
click at [176, 108] on select "Choose a label 613 Visuals" at bounding box center [194, 111] width 200 height 26
select select "6766"
click at [94, 98] on select "Choose a label 613 Visuals" at bounding box center [194, 111] width 200 height 26
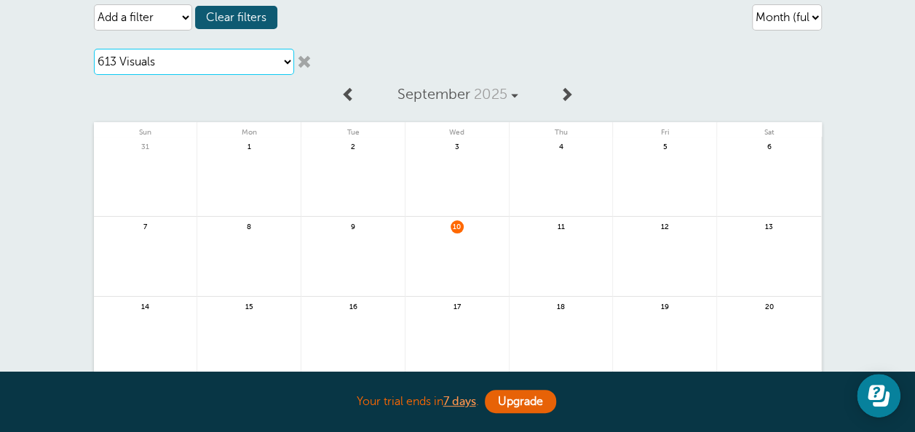
scroll to position [73, 0]
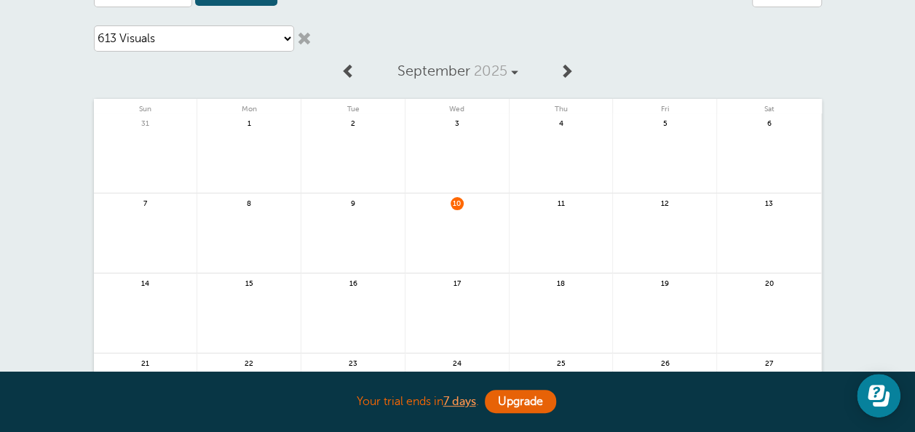
click at [306, 39] on link at bounding box center [304, 38] width 15 height 15
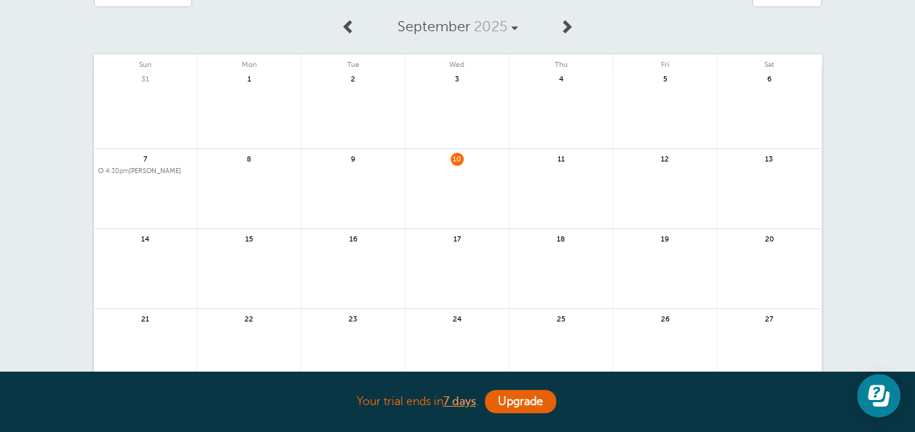
scroll to position [0, 0]
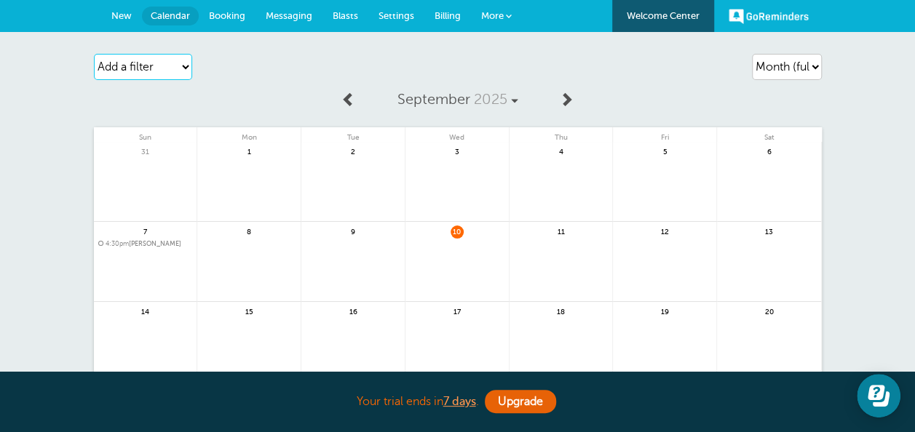
click at [172, 59] on select "Add a filter Customer Search Label Appointment Status Payment Status" at bounding box center [143, 67] width 98 height 26
click at [147, 245] on span "4:30pm Syed Musab Gillani" at bounding box center [145, 244] width 95 height 8
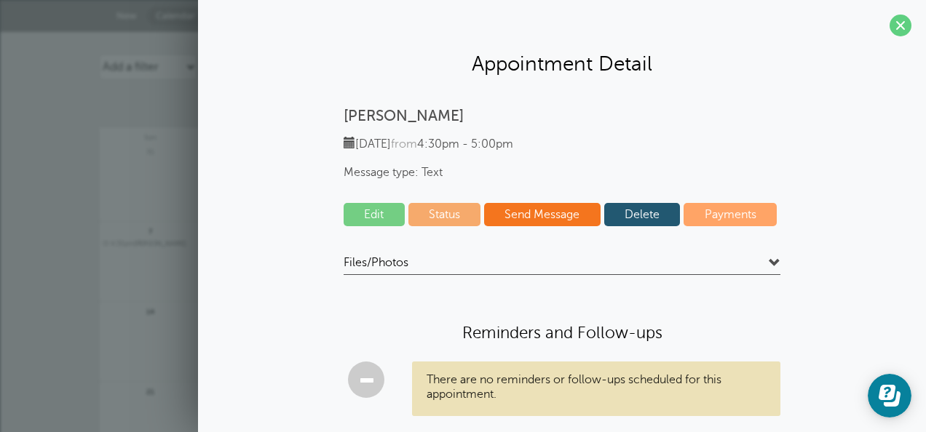
click at [897, 24] on span at bounding box center [900, 26] width 22 height 22
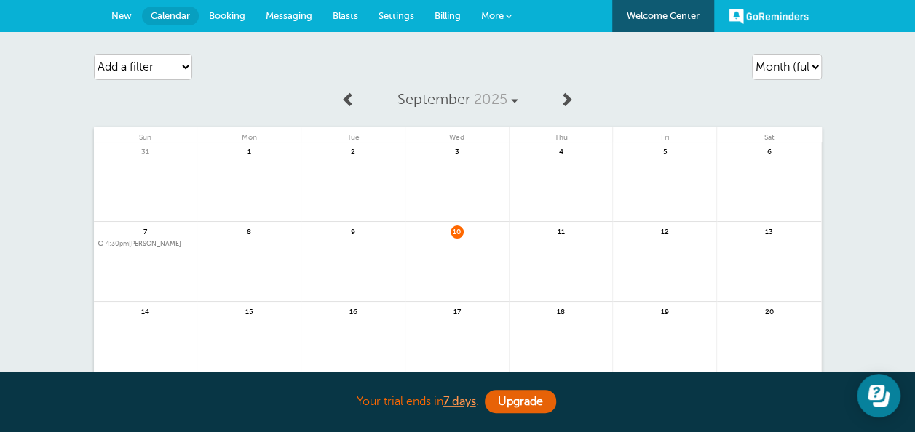
click at [124, 19] on span "New" at bounding box center [121, 15] width 20 height 11
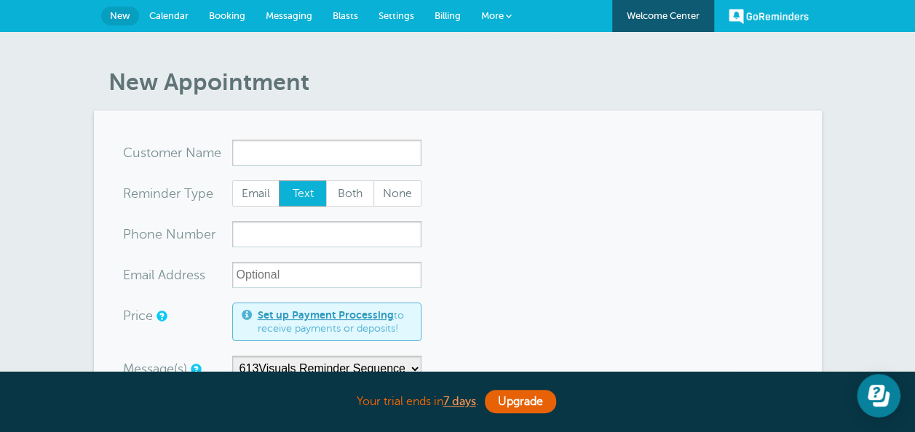
click at [413, 15] on link "Settings" at bounding box center [396, 16] width 56 height 32
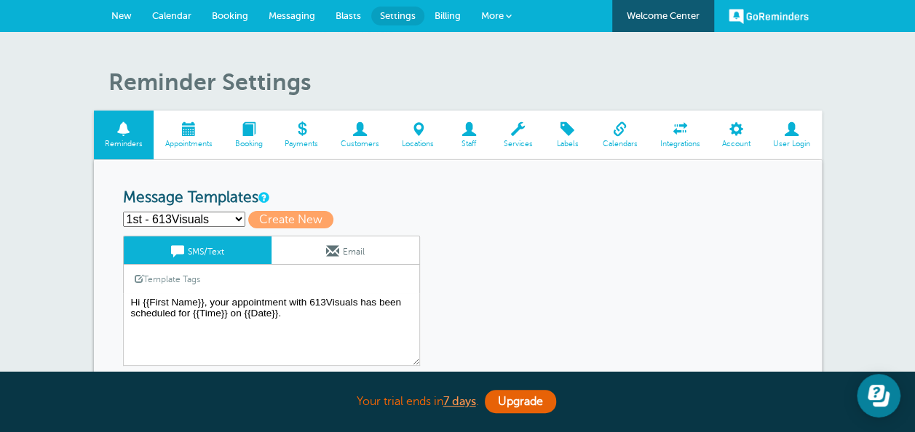
click at [520, 143] on span "Services" at bounding box center [517, 144] width 37 height 9
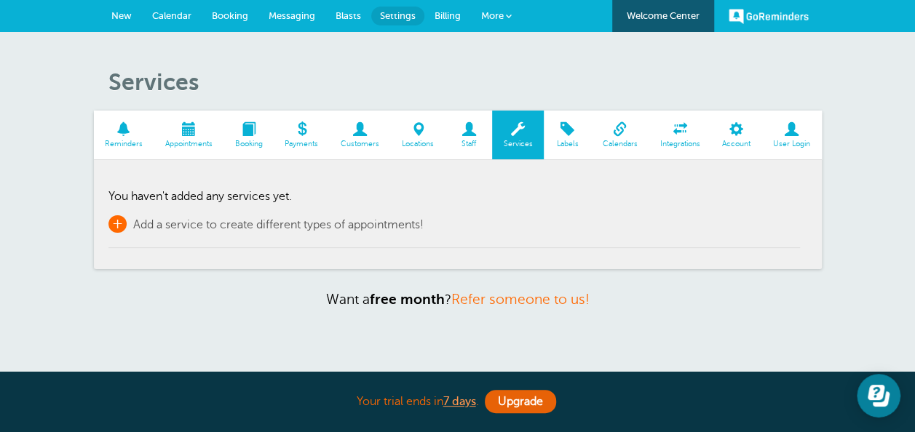
click at [113, 215] on span "+" at bounding box center [117, 223] width 18 height 17
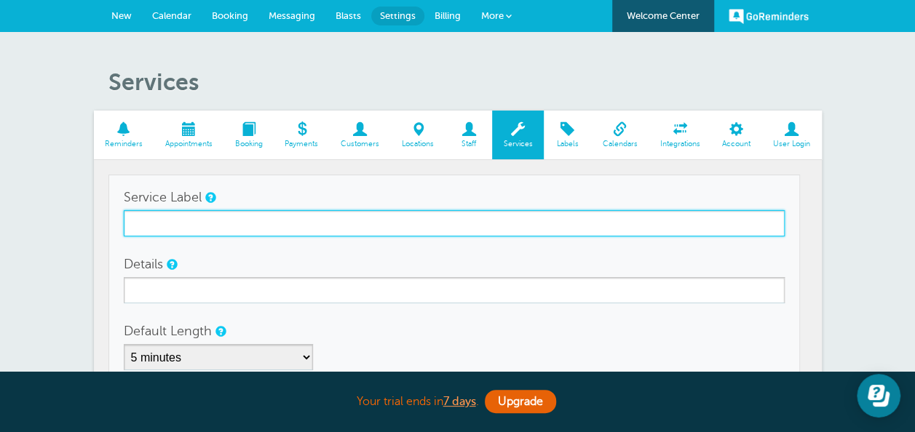
click at [162, 214] on input "Service Label" at bounding box center [454, 223] width 661 height 26
click at [198, 223] on input "Service Label" at bounding box center [454, 223] width 661 height 26
click at [185, 221] on input "Service Label" at bounding box center [454, 223] width 661 height 26
type input "Salon 123 - Hair Cut"
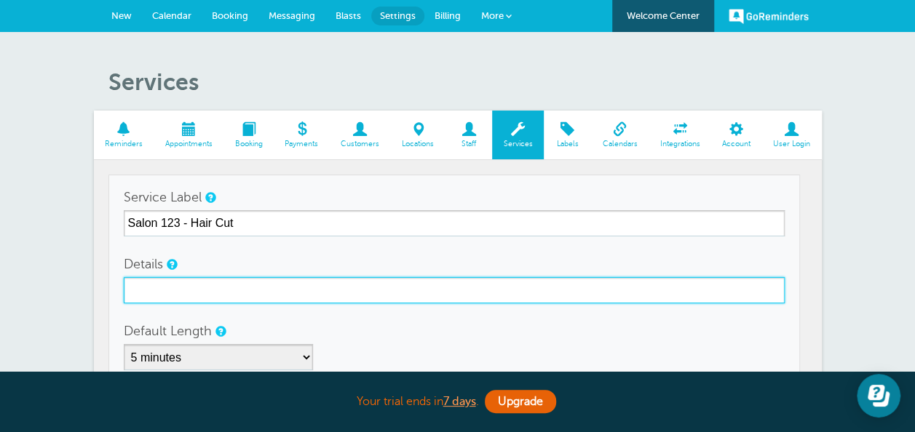
click at [385, 285] on input "Details" at bounding box center [454, 290] width 661 height 26
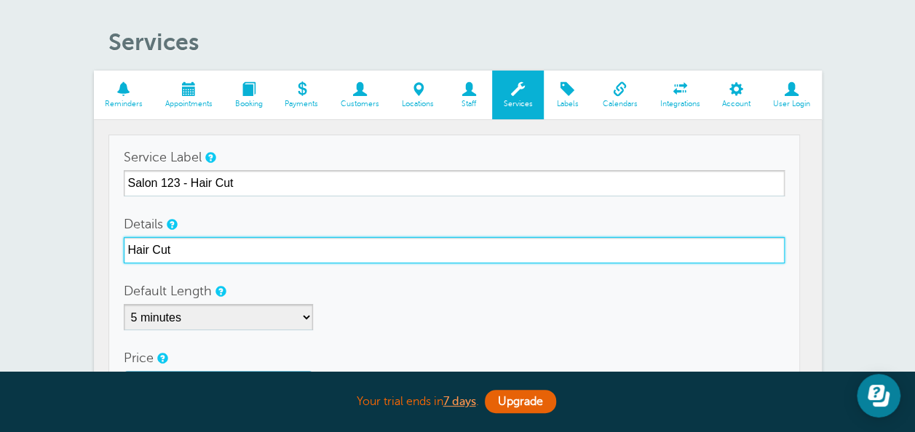
scroll to position [73, 0]
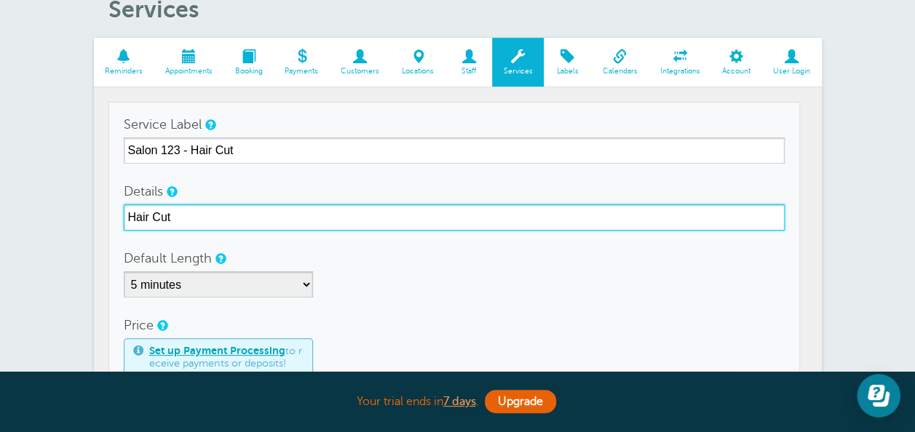
type input "Hair Cut"
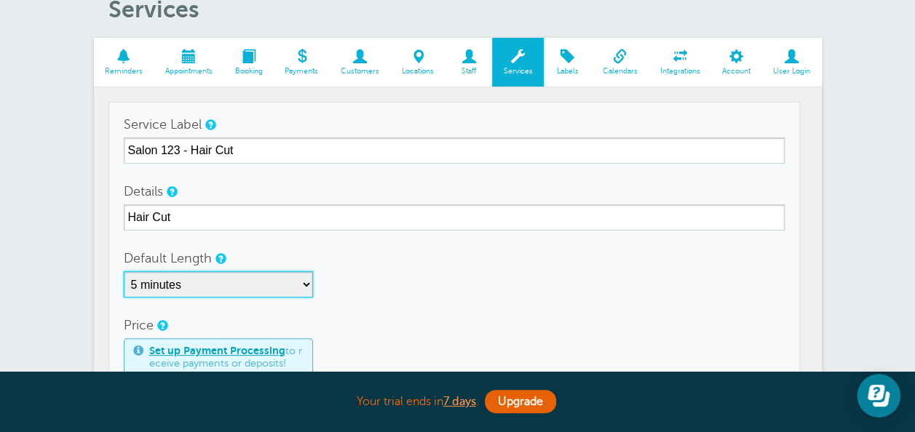
click at [205, 273] on select "5 minutes 10 minutes 15 minutes 20 minutes 25 minutes 30 minutes 35 minutes 40 …" at bounding box center [218, 284] width 189 height 26
select select "60"
click at [124, 271] on select "5 minutes 10 minutes 15 minutes 20 minutes 25 minutes 30 minutes 35 minutes 40 …" at bounding box center [218, 284] width 189 height 26
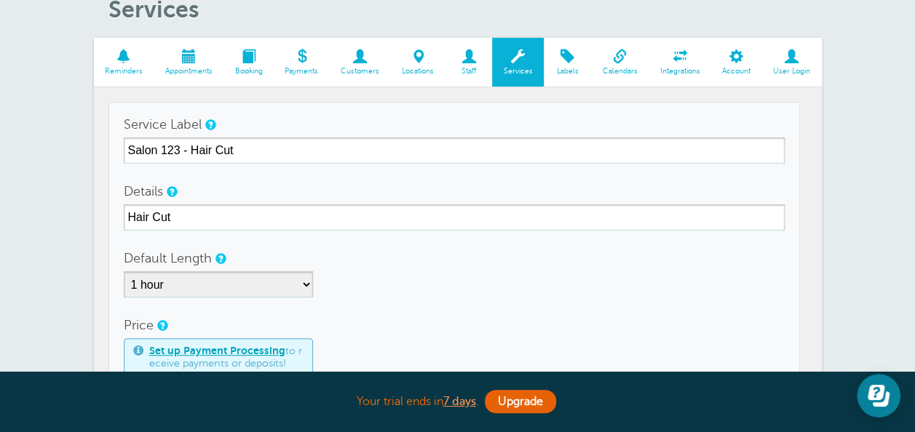
click at [440, 288] on div "5 minutes 10 minutes 15 minutes 20 minutes 25 minutes 30 minutes 35 minutes 40 …" at bounding box center [454, 284] width 661 height 26
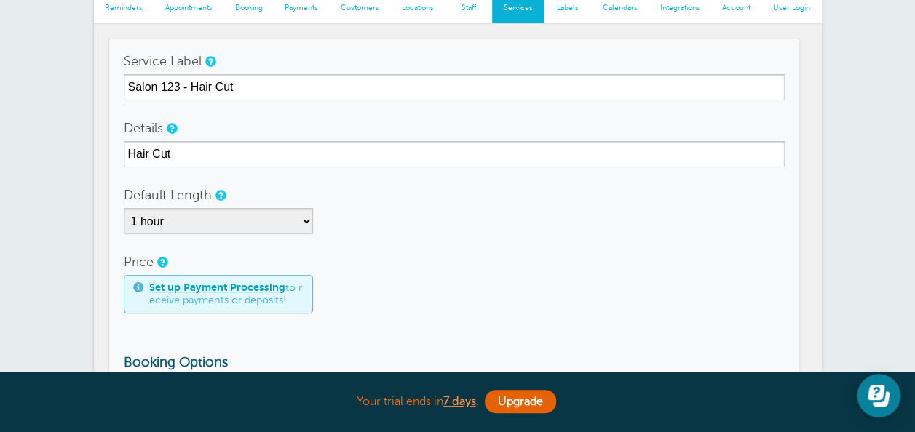
scroll to position [218, 0]
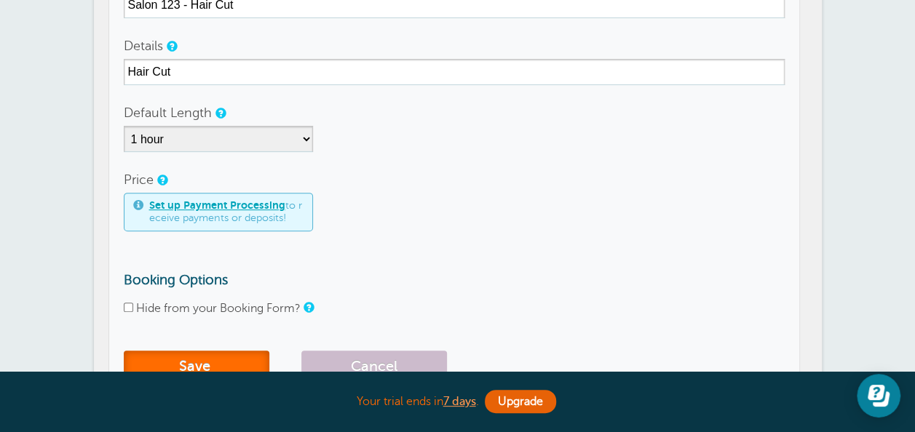
click at [173, 355] on button "Save" at bounding box center [197, 367] width 146 height 32
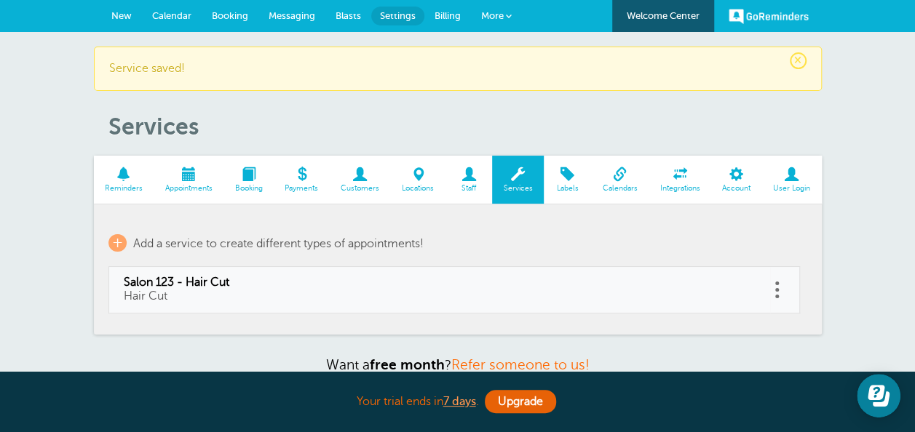
click at [125, 13] on span "New" at bounding box center [121, 15] width 20 height 11
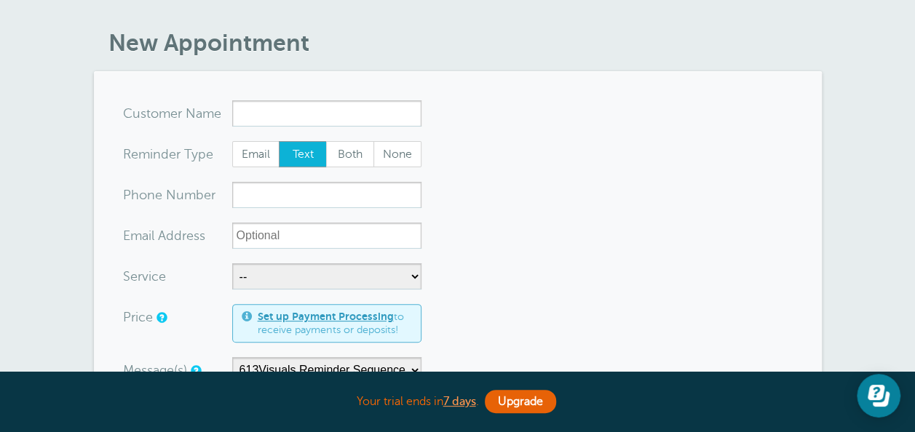
scroll to position [73, 0]
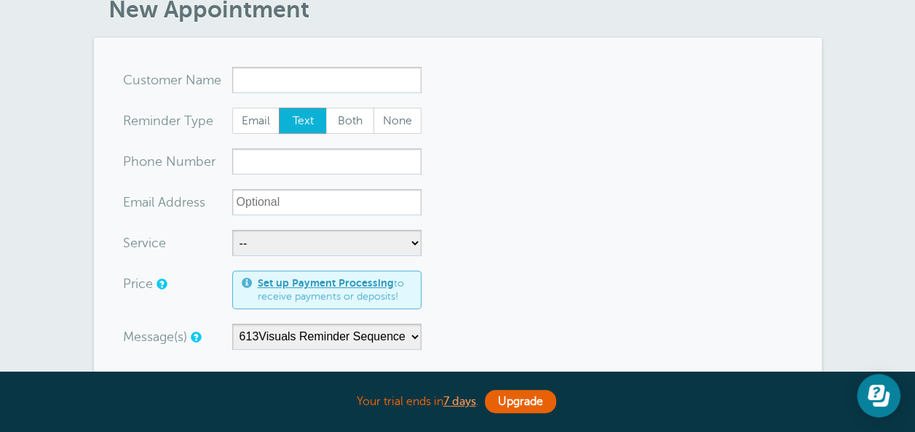
click at [274, 238] on select "-- Salon 123 - Hair Cut" at bounding box center [326, 243] width 189 height 26
select select "28185"
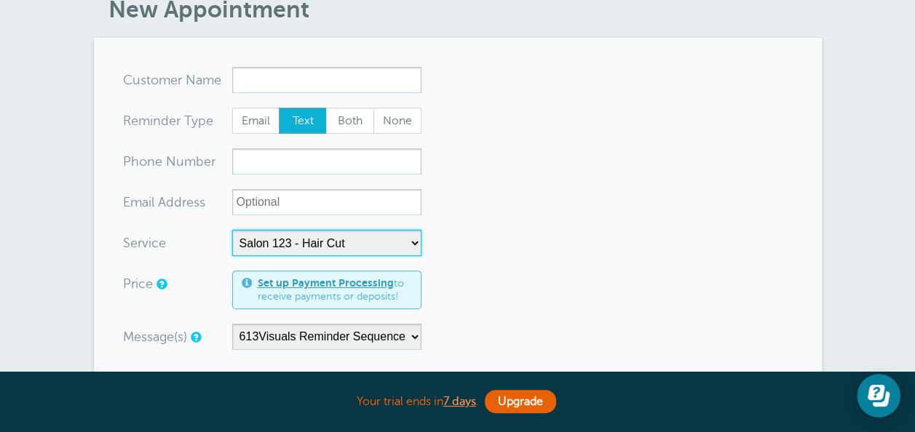
click at [232, 230] on select "-- Salon 123 - Hair Cut" at bounding box center [326, 243] width 189 height 26
select select "60"
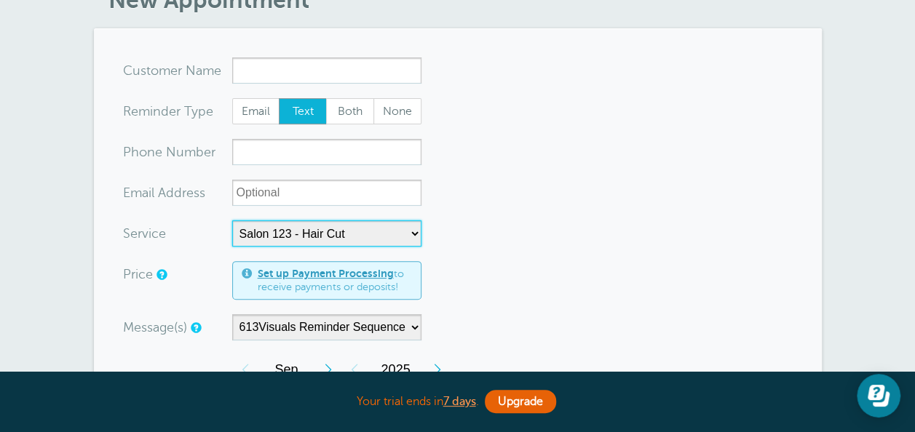
scroll to position [0, 0]
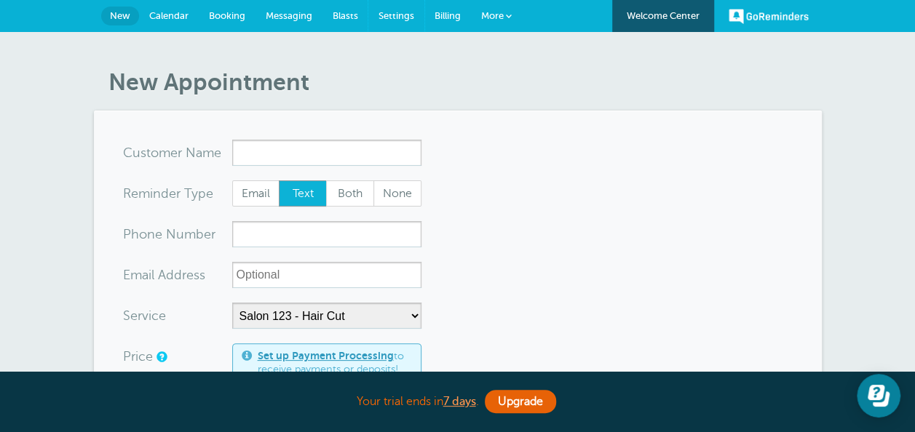
click at [400, 13] on span "Settings" at bounding box center [396, 15] width 36 height 11
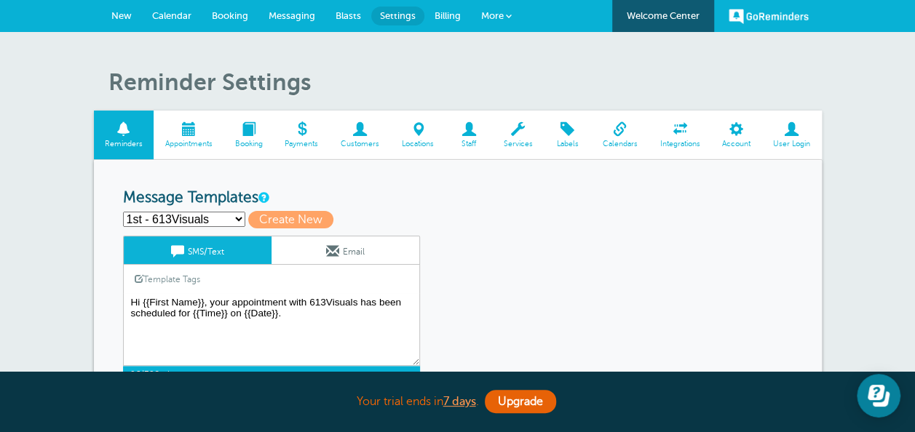
click at [357, 298] on textarea "Hi {{First Name}}, your appointment with 613Visuals has been scheduled for {{Ti…" at bounding box center [271, 329] width 297 height 73
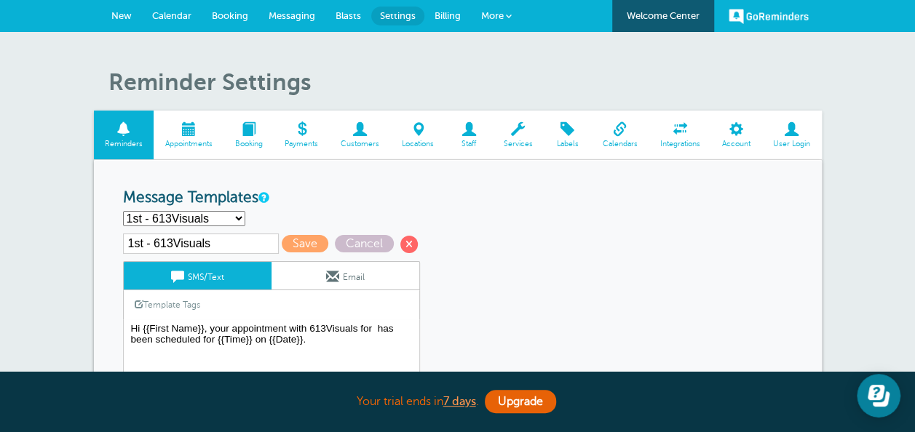
click at [172, 301] on link "Template Tags" at bounding box center [167, 304] width 87 height 28
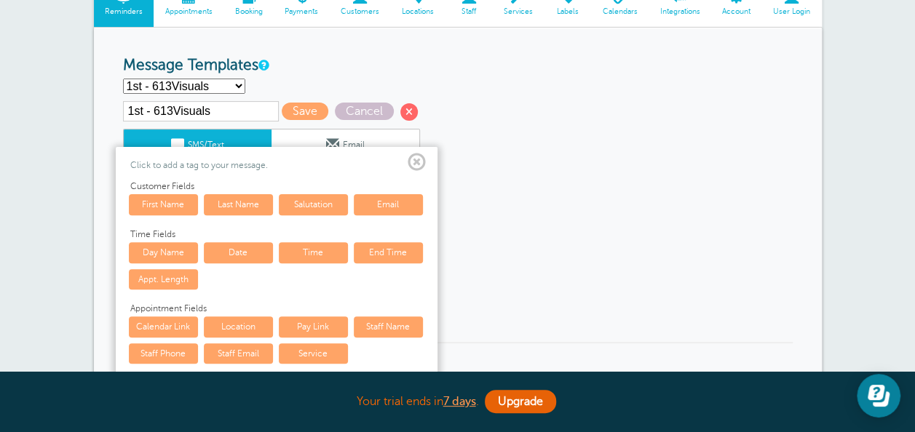
scroll to position [146, 0]
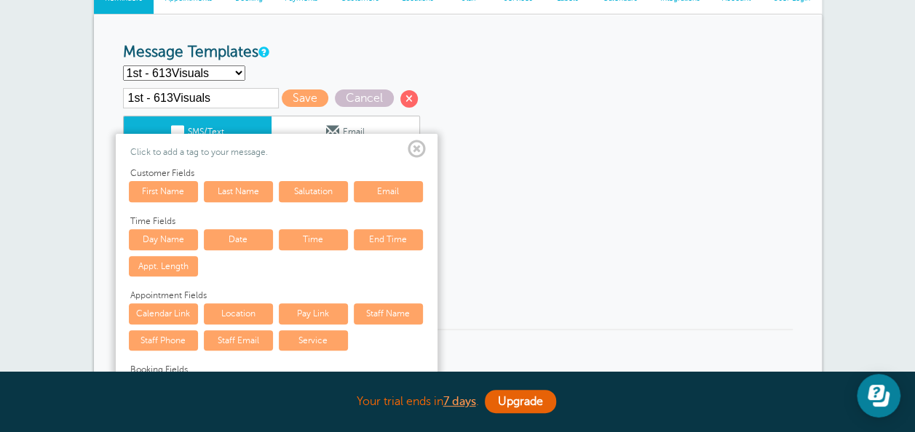
click at [306, 336] on link "Service" at bounding box center [313, 340] width 69 height 20
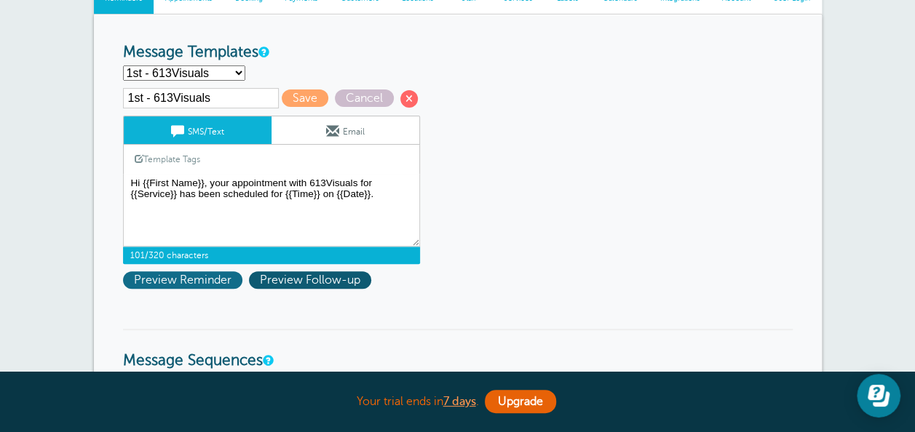
click at [201, 281] on span "Preview Reminder" at bounding box center [182, 279] width 119 height 17
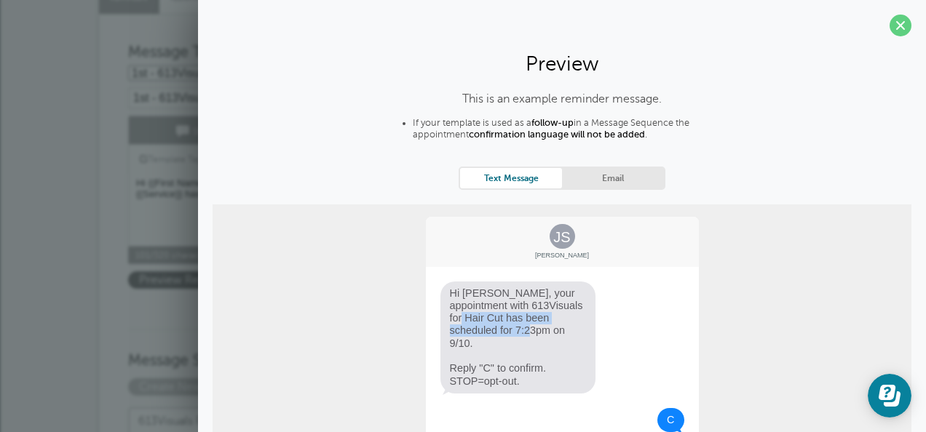
drag, startPoint x: 518, startPoint y: 306, endPoint x: 571, endPoint y: 325, distance: 56.7
click at [571, 325] on span "Hi Jane, your appointment with 613Visuals for Hair Cut has been scheduled for 7…" at bounding box center [518, 338] width 156 height 112
click at [796, 303] on div "JS Jane Smith Hi Jane, your appointment with 613Visuals for Hair Cut has been s…" at bounding box center [562, 378] width 699 height 346
drag, startPoint x: 582, startPoint y: 303, endPoint x: 551, endPoint y: 306, distance: 31.4
click at [551, 306] on span "Hi Jane, your appointment with 613Visuals for Hair Cut has been scheduled for 7…" at bounding box center [518, 338] width 156 height 112
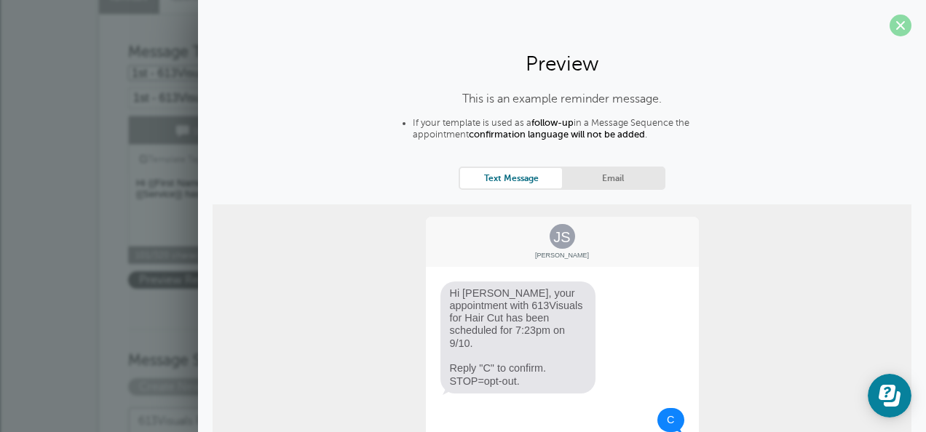
click at [889, 23] on span at bounding box center [900, 26] width 22 height 22
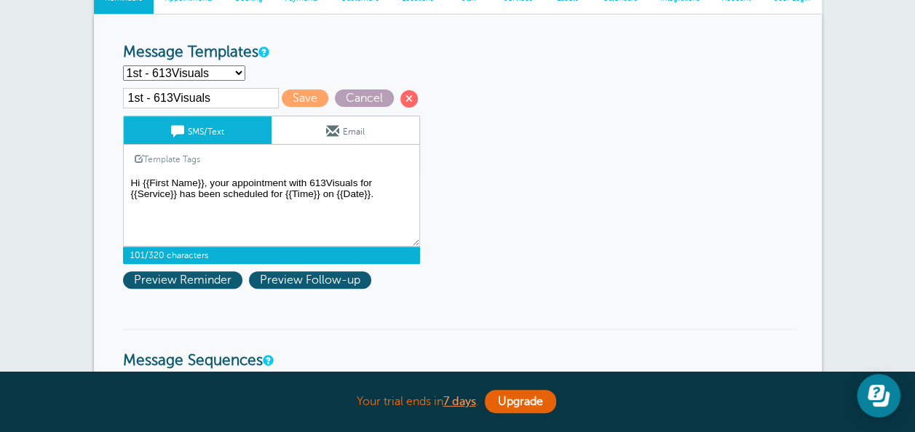
click at [365, 98] on span "Cancel" at bounding box center [364, 98] width 59 height 17
type textarea "Hi {{First Name}}, your appointment with 613Visuals has been scheduled for {{Ti…"
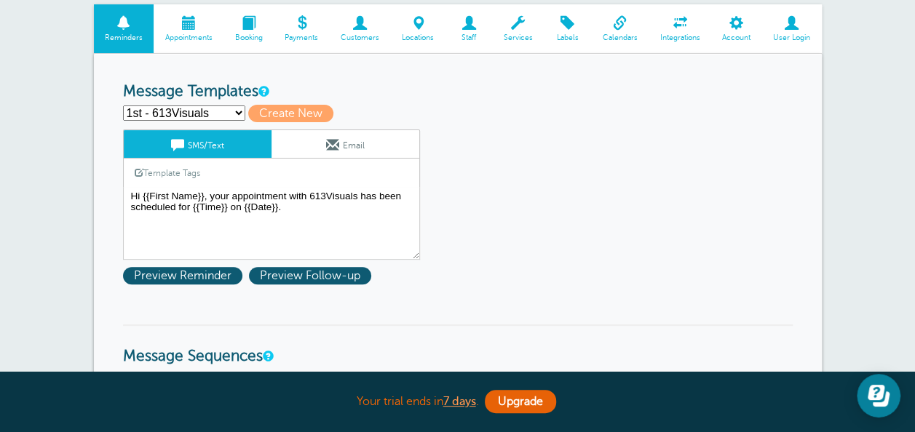
scroll to position [0, 0]
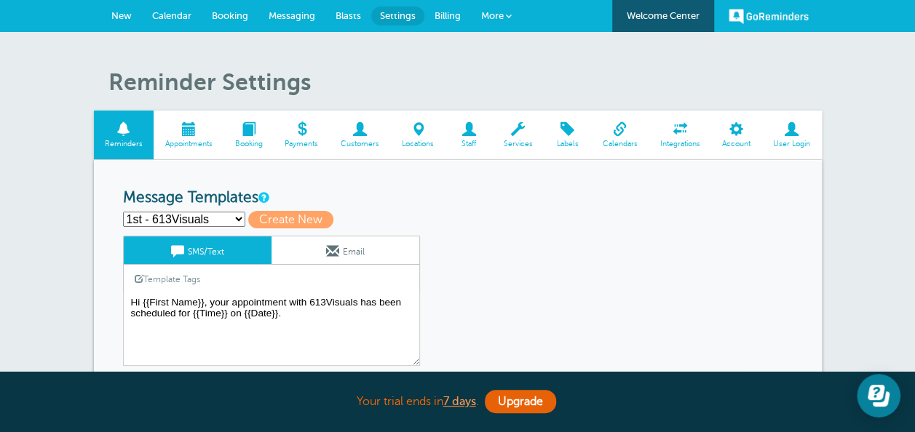
click at [527, 144] on span "Services" at bounding box center [517, 144] width 37 height 9
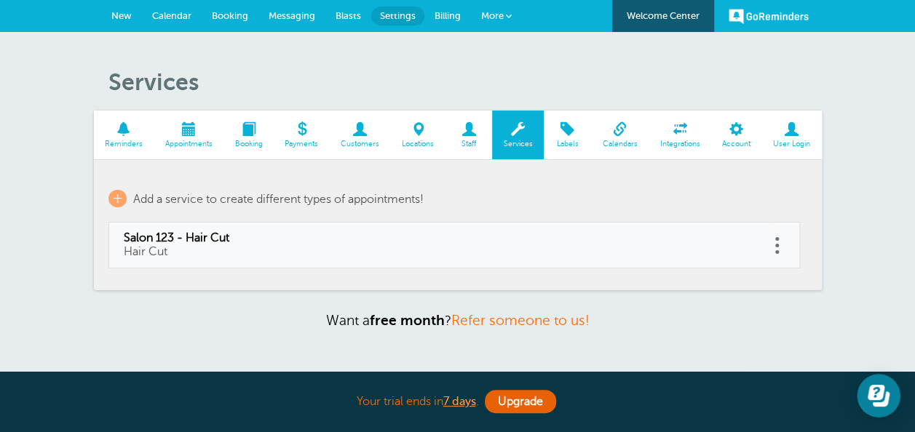
click at [779, 247] on link at bounding box center [777, 245] width 15 height 23
drag, startPoint x: 711, startPoint y: 208, endPoint x: 519, endPoint y: 63, distance: 240.6
click at [711, 208] on button "Delete" at bounding box center [713, 208] width 44 height 26
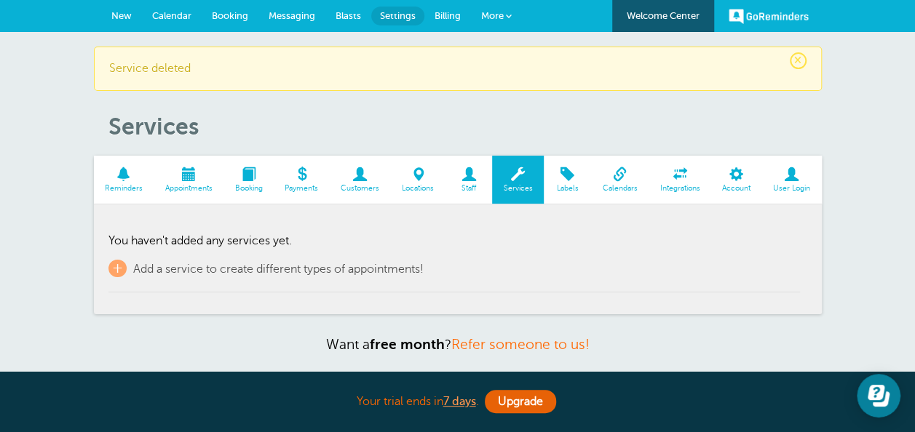
click at [664, 185] on span "Integrations" at bounding box center [680, 188] width 48 height 9
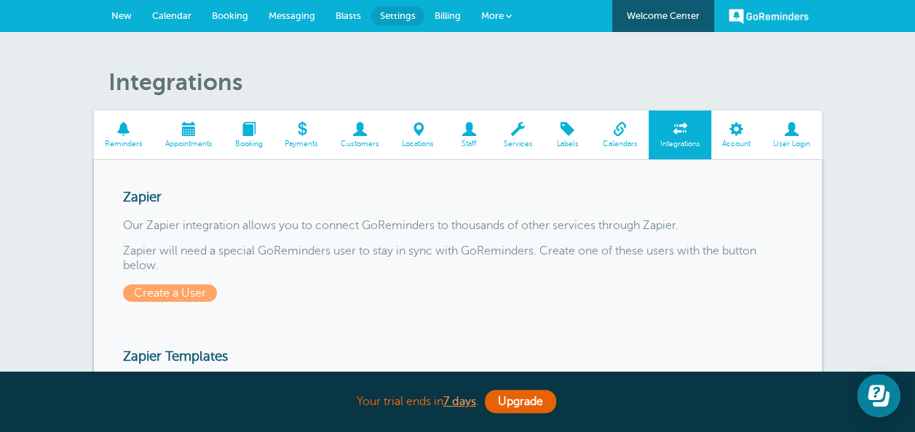
click at [127, 143] on span "Reminders" at bounding box center [124, 144] width 46 height 9
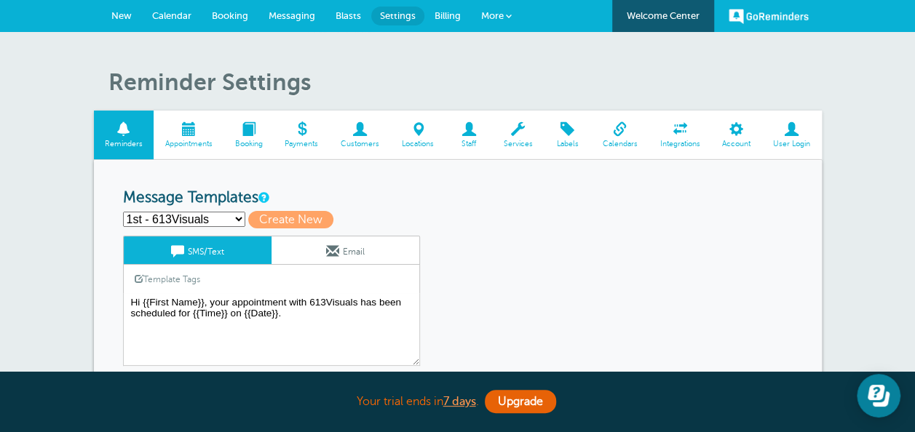
click at [144, 213] on select "1st - 613Visuals 1st - Business 2 2nd - 613Visuals 2nd - Business 2 3rd - 613Vi…" at bounding box center [184, 219] width 122 height 15
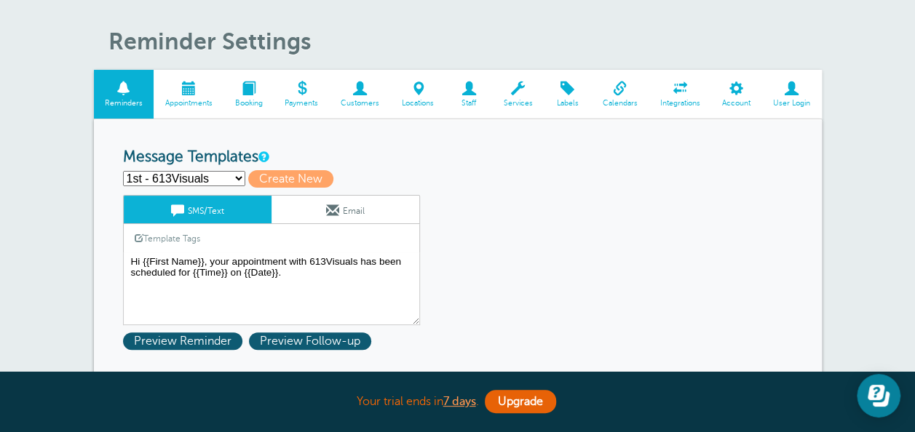
scroll to position [73, 0]
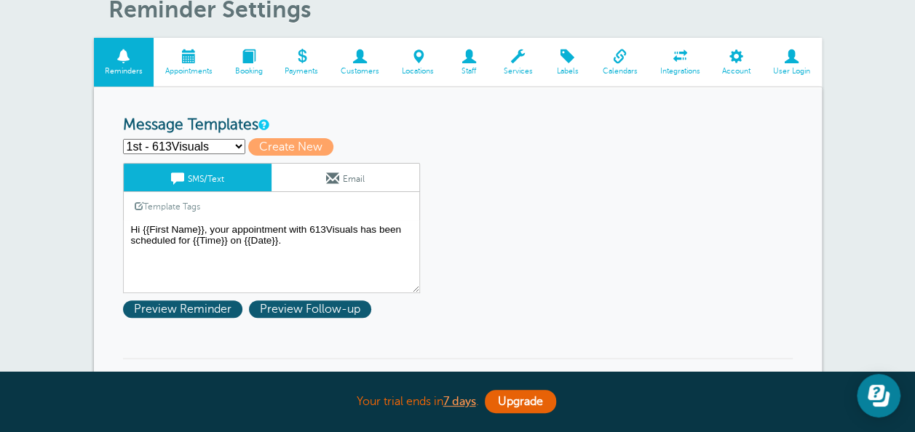
select select "161169"
type input "1st - Business 2"
type textarea "Hi {{First Name}}, your appointment with Business2 has been scheduled for {{Tim…"
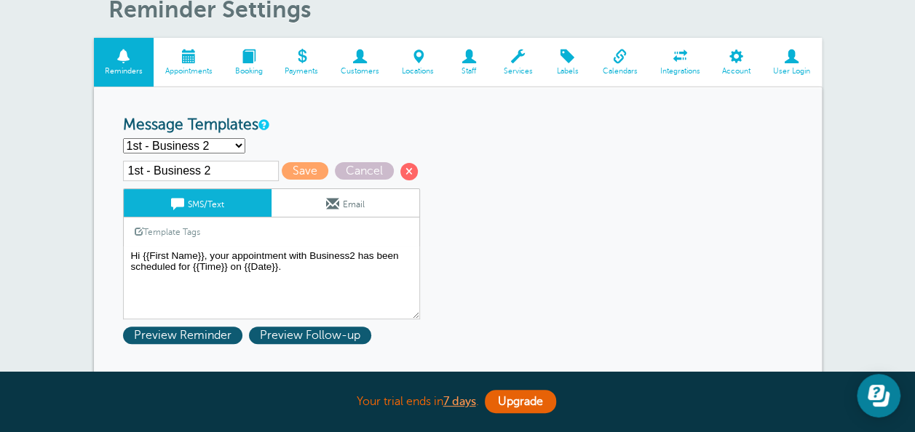
select select "160761"
type input "2nd - 613Visuals"
type textarea "Hi {{First Name}}, you have an appointment with 613Visuals at {{Time}} on {{Dat…"
select select "161169"
type input "1st - Business 2"
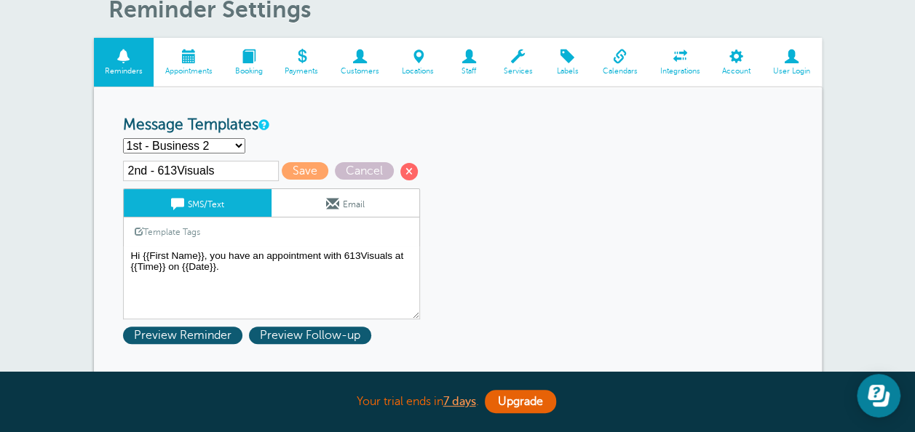
type textarea "Hi {{First Name}}, your appointment with Business2 has been scheduled for {{Tim…"
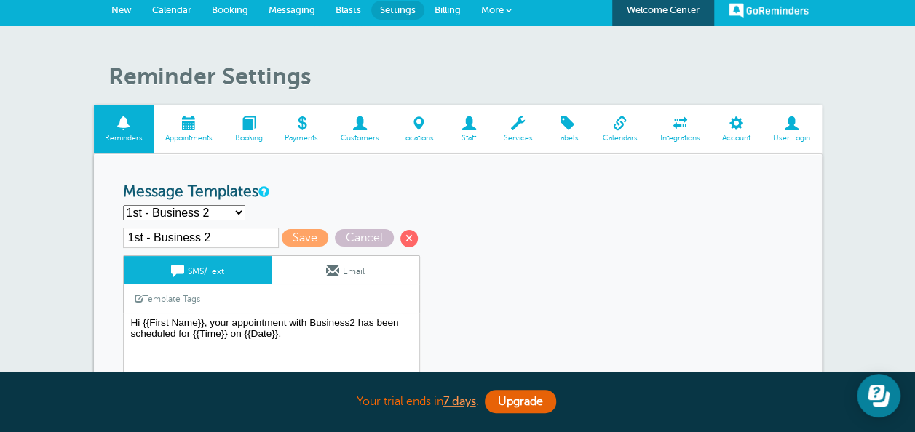
scroll to position [0, 0]
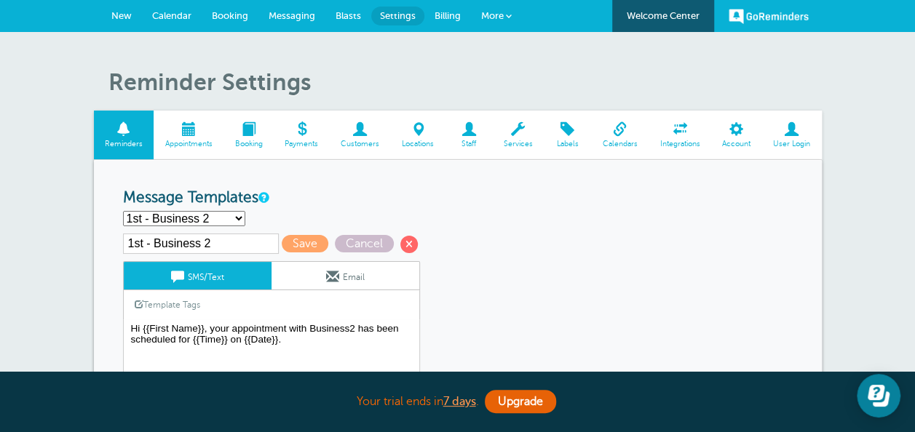
click at [122, 13] on span "New" at bounding box center [121, 15] width 20 height 11
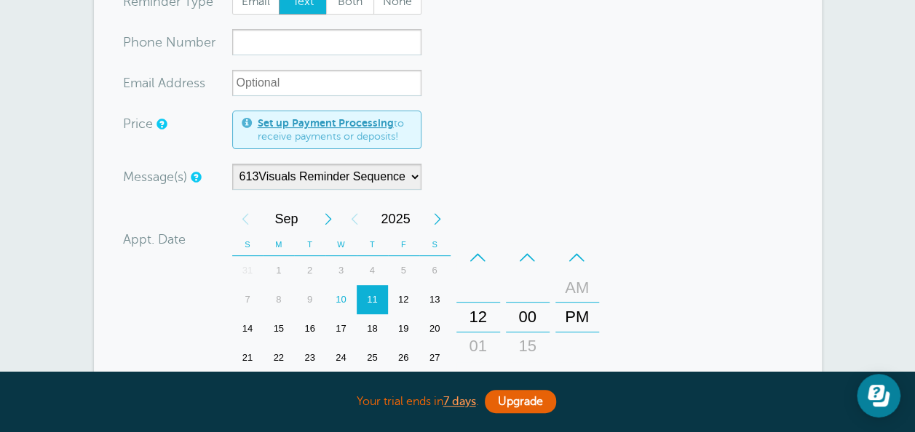
scroll to position [204, 0]
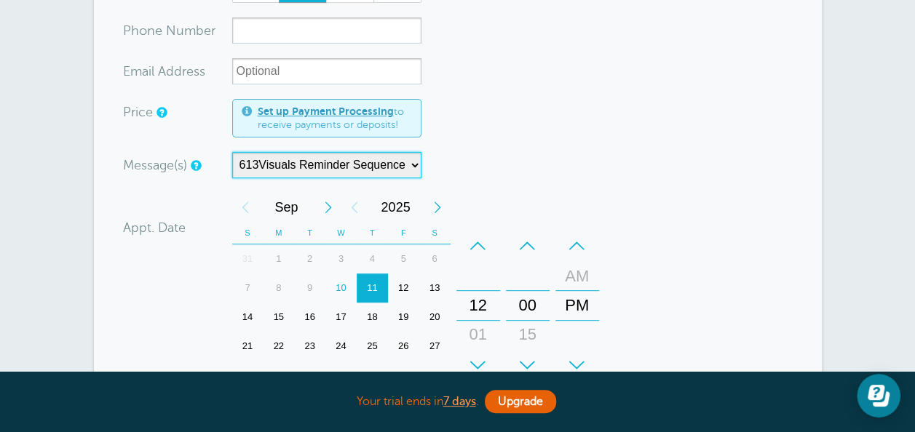
click at [349, 154] on select "613Visuals Reminder Sequence Business2 Reminder Sequence" at bounding box center [326, 165] width 189 height 26
select select "161178"
click at [232, 152] on select "613Visuals Reminder Sequence Business2 Reminder Sequence" at bounding box center [326, 165] width 189 height 26
click at [556, 96] on form "You are creating a new customer. To use an existing customer select one from th…" at bounding box center [458, 316] width 670 height 760
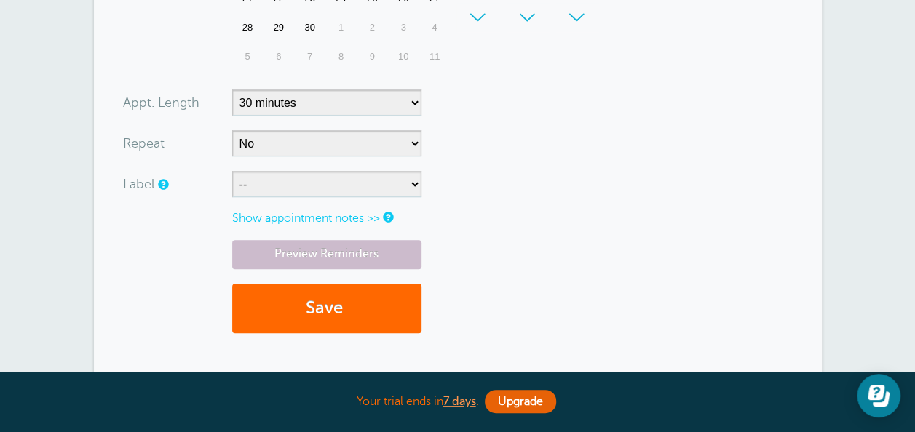
scroll to position [553, 0]
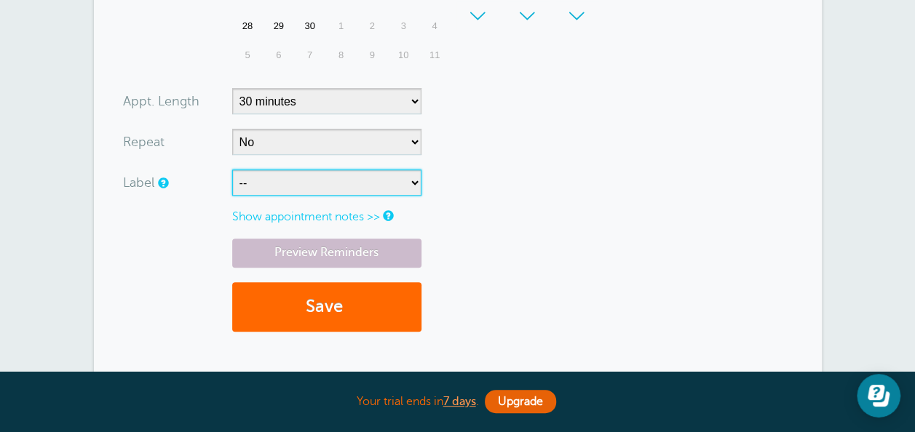
click at [387, 183] on select "-- 613 Visuals" at bounding box center [326, 183] width 189 height 26
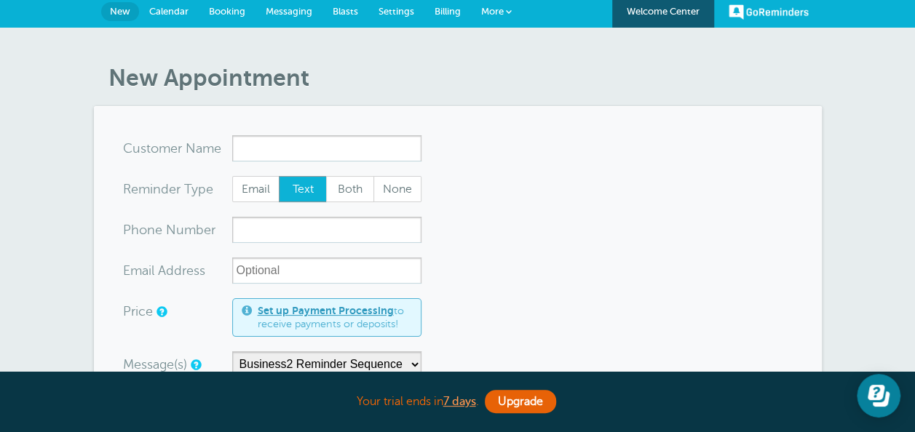
scroll to position [0, 0]
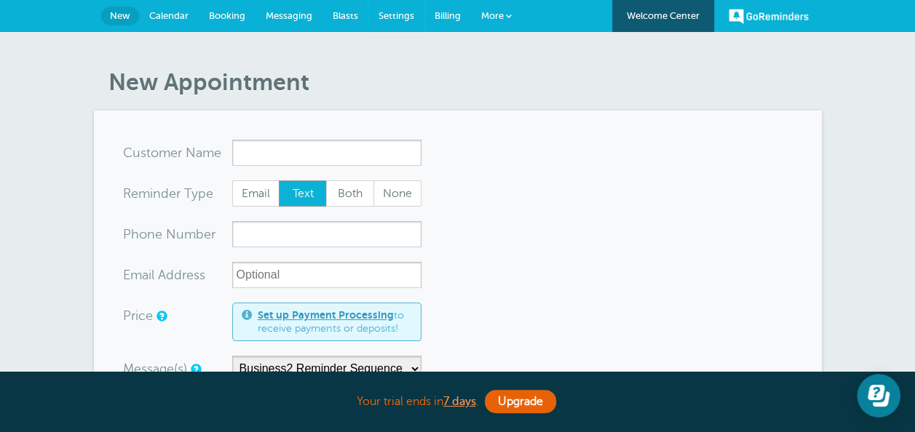
drag, startPoint x: 396, startPoint y: 16, endPoint x: 524, endPoint y: 84, distance: 145.2
click at [395, 16] on span "Settings" at bounding box center [396, 15] width 36 height 11
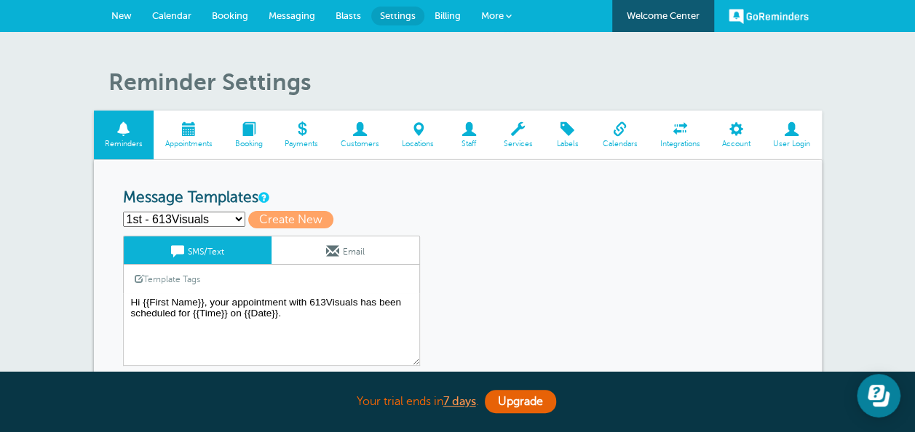
click at [576, 141] on span "Labels" at bounding box center [567, 144] width 33 height 9
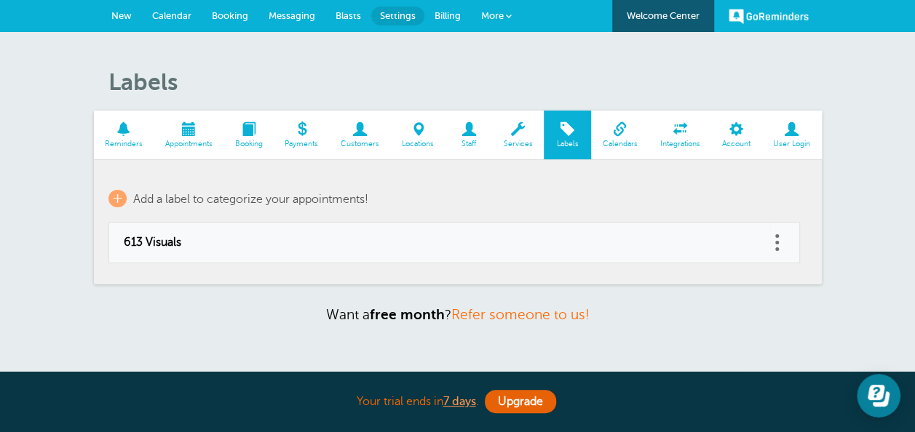
click at [780, 240] on link at bounding box center [777, 242] width 15 height 23
click at [715, 208] on button "Delete" at bounding box center [713, 205] width 44 height 26
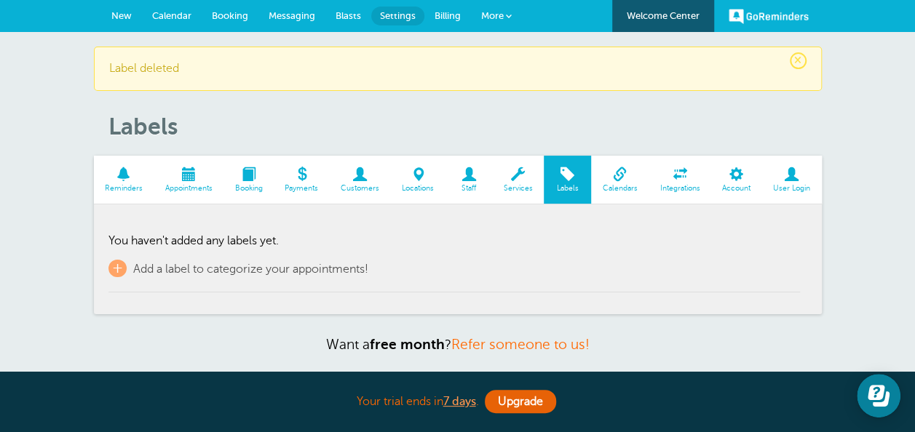
click at [443, 15] on span "Billing" at bounding box center [448, 15] width 26 height 11
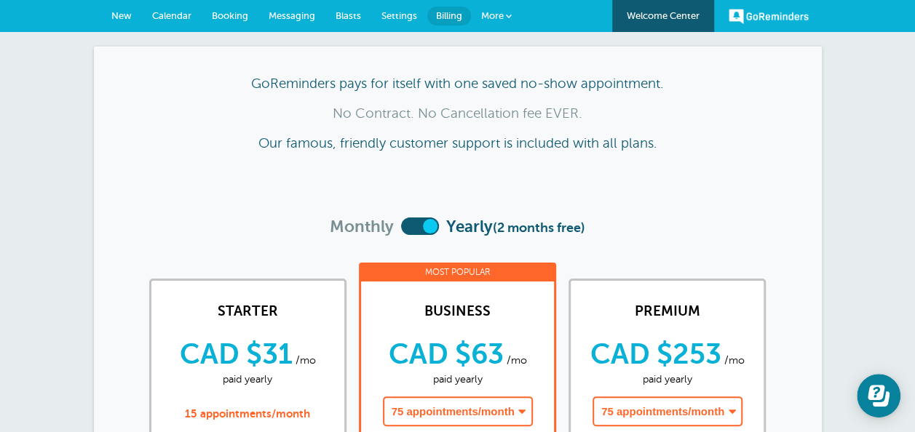
click at [401, 226] on label at bounding box center [420, 226] width 38 height 17
click at [401, 228] on input "checkbox" at bounding box center [401, 228] width 0 height 0
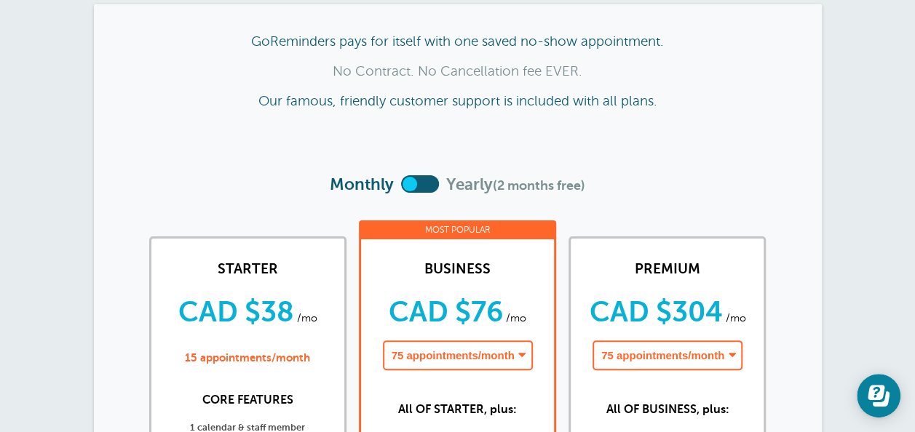
scroll to position [73, 0]
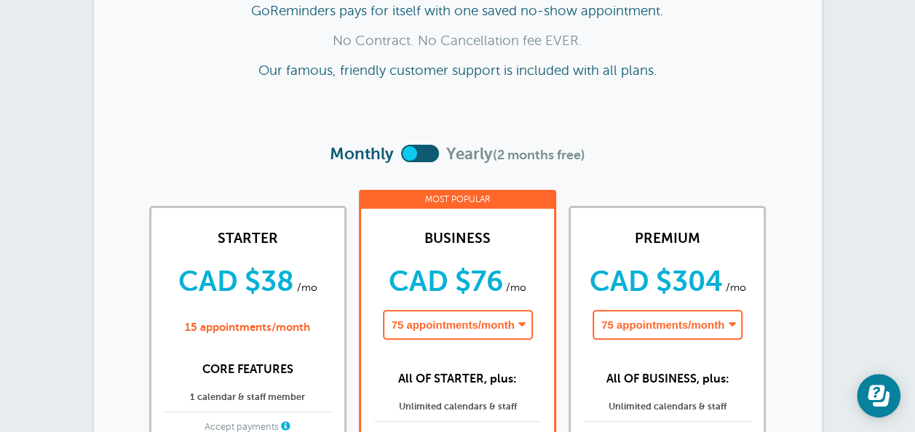
click at [520, 332] on select "75 appointments/month - CAD $76/month 150 appointments/month - CAD $152/month 2…" at bounding box center [458, 325] width 150 height 30
click at [772, 60] on article "GoReminders pays for itself with one saved no-show appointment. No Contract. No…" at bounding box center [458, 41] width 670 height 76
click at [477, 323] on select "75 appointments/month - CAD $76/month 150 appointments/month - CAD $152/month 2…" at bounding box center [458, 325] width 150 height 30
click at [694, 151] on div "Monthly Yearly (2 months free)" at bounding box center [458, 160] width 670 height 31
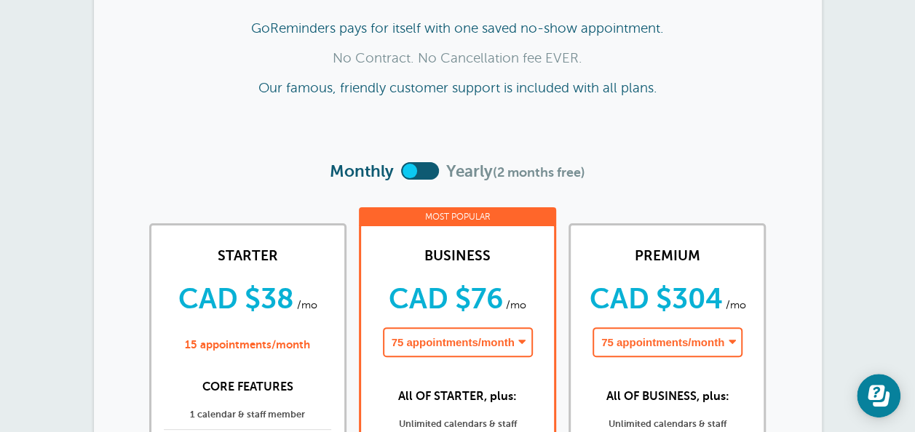
scroll to position [0, 0]
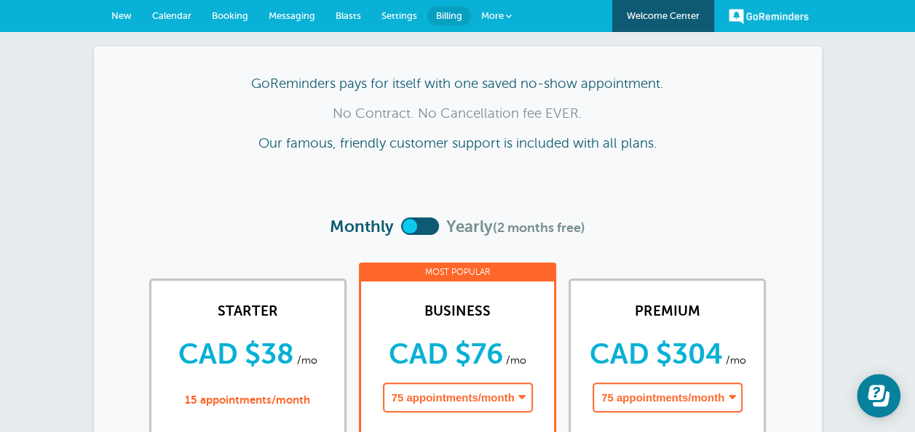
click at [352, 20] on span "Blasts" at bounding box center [348, 15] width 25 height 11
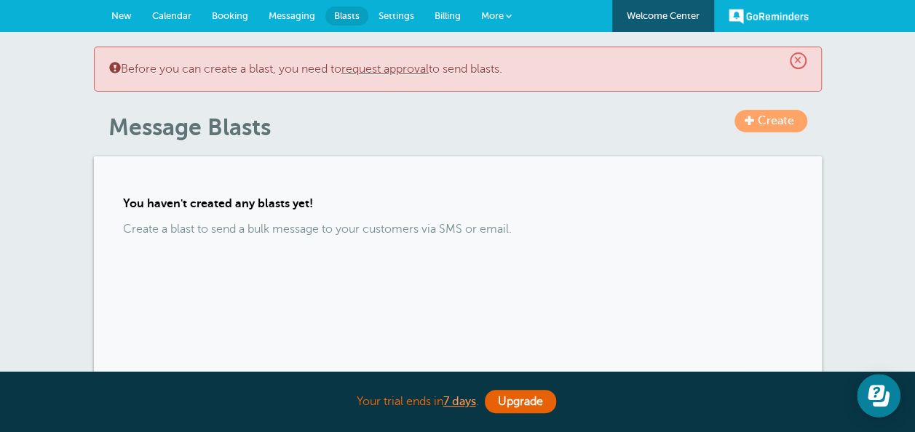
click at [119, 12] on span "New" at bounding box center [121, 15] width 20 height 11
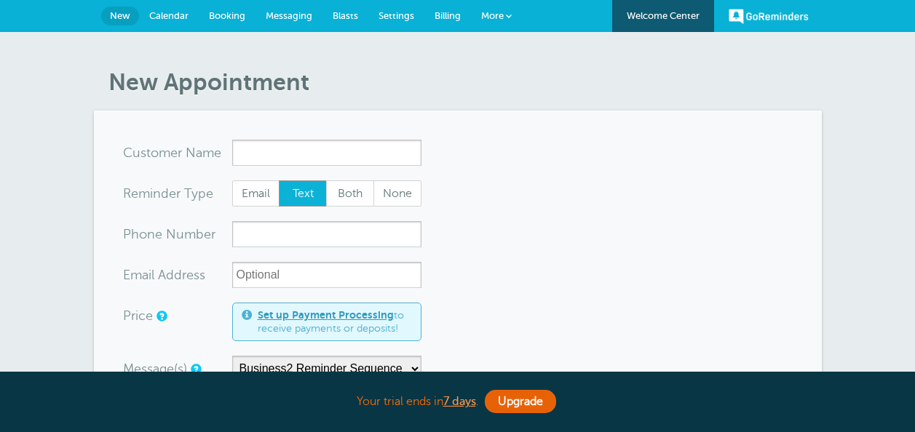
select select "161178"
click at [159, 15] on span "Calendar" at bounding box center [168, 15] width 39 height 11
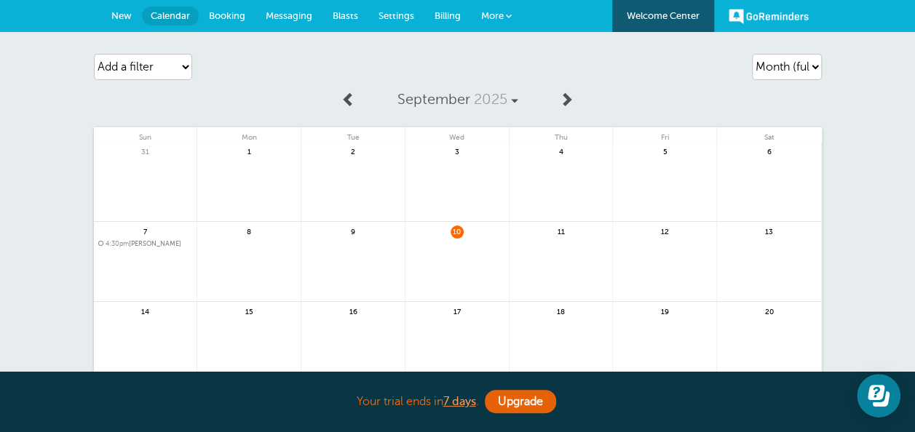
click at [126, 17] on span "New" at bounding box center [121, 15] width 20 height 11
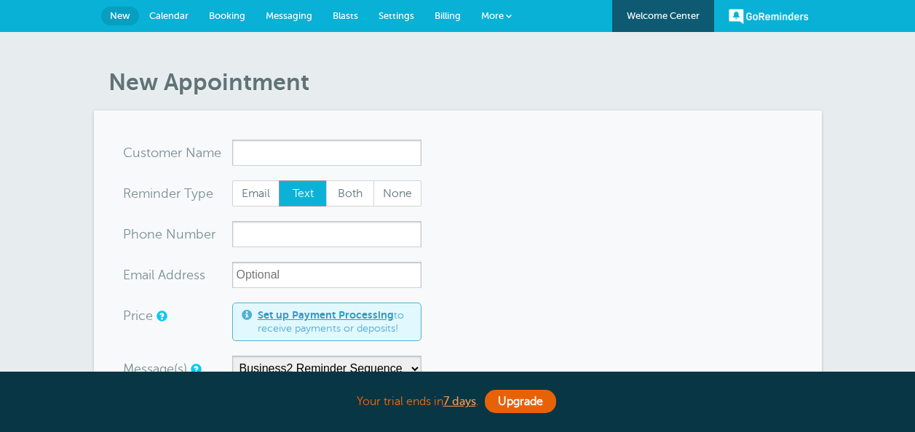
select select "161178"
click at [483, 19] on span "More" at bounding box center [492, 15] width 23 height 11
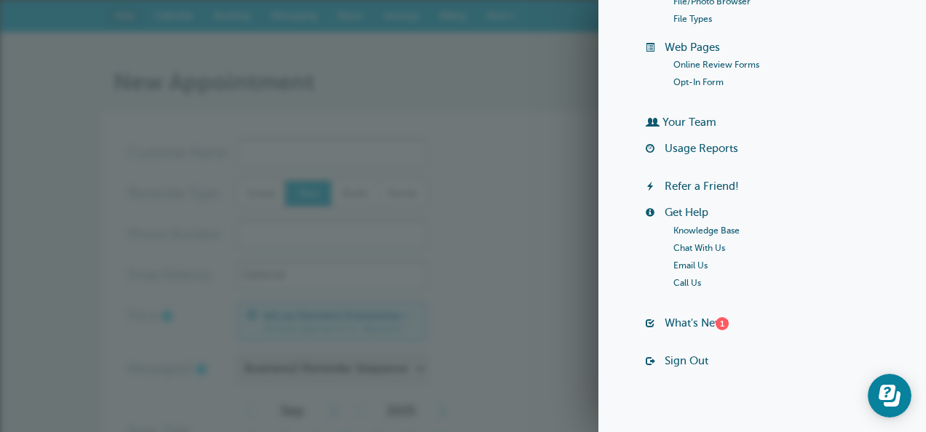
scroll to position [271, 0]
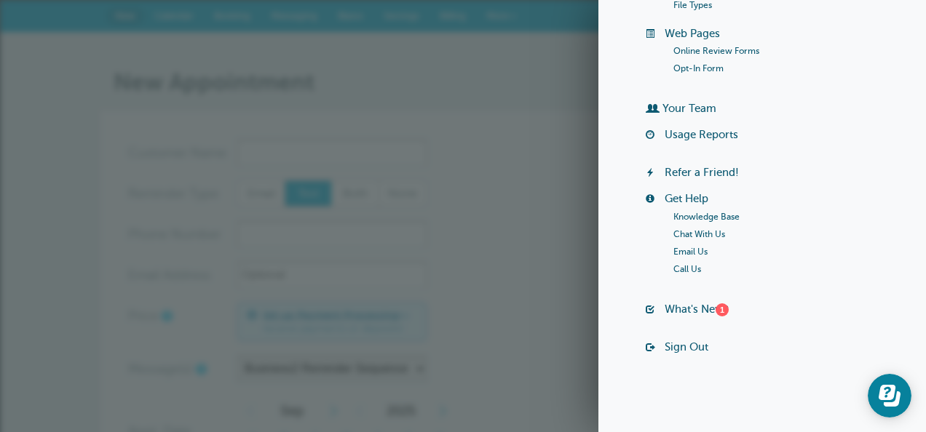
click at [722, 51] on link "Online Review Forms" at bounding box center [716, 51] width 86 height 10
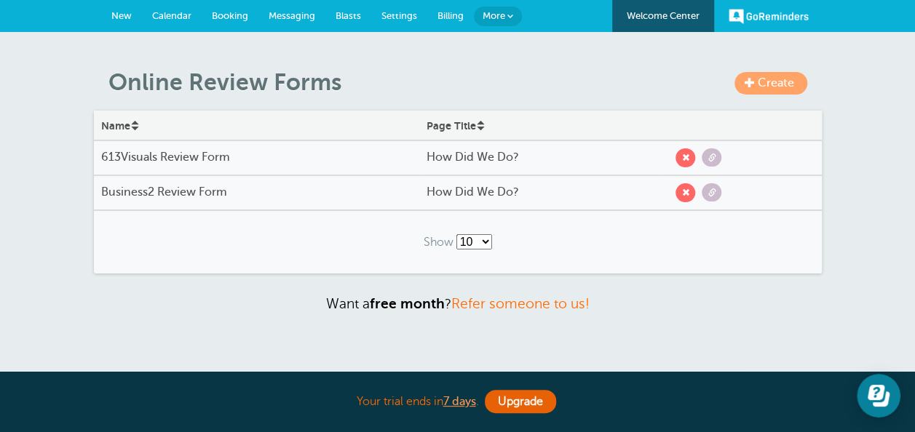
click at [524, 204] on div "How Did We Do?" at bounding box center [540, 192] width 243 height 28
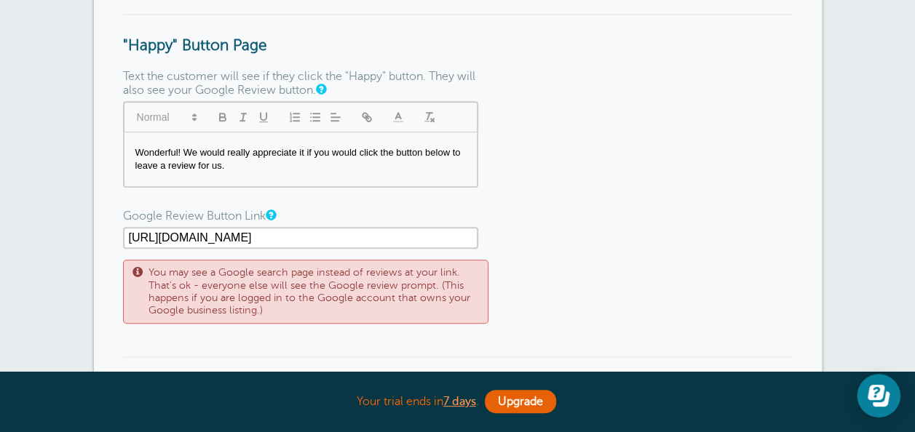
scroll to position [524, 0]
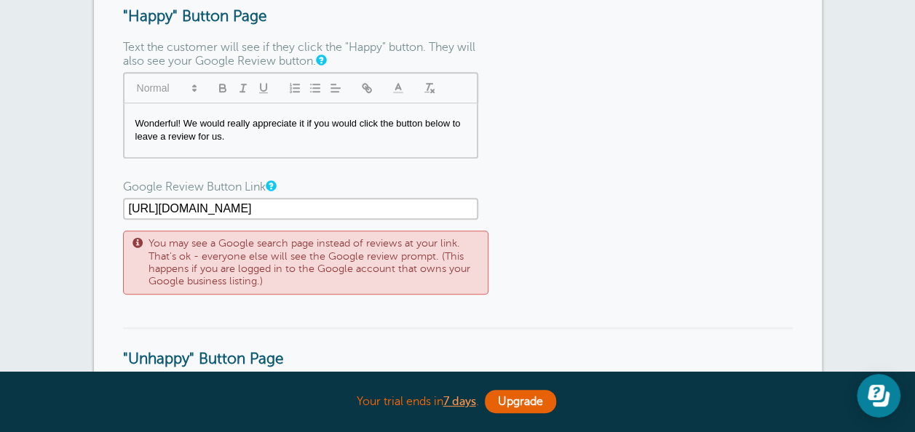
click at [355, 147] on div "Wonderful! We would really appreciate it if you would click the button below to…" at bounding box center [300, 130] width 352 height 54
click at [521, 156] on form "View Copy Link To add your logo, upload a logo under Settings > Account . Page …" at bounding box center [458, 102] width 670 height 972
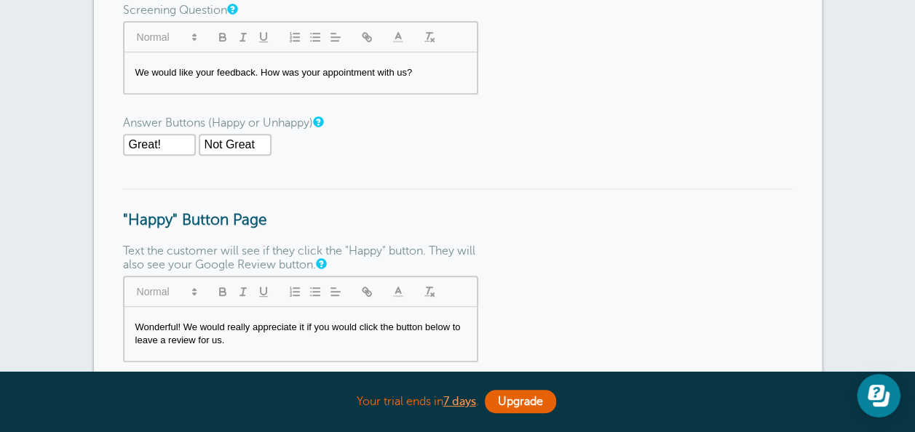
scroll to position [291, 0]
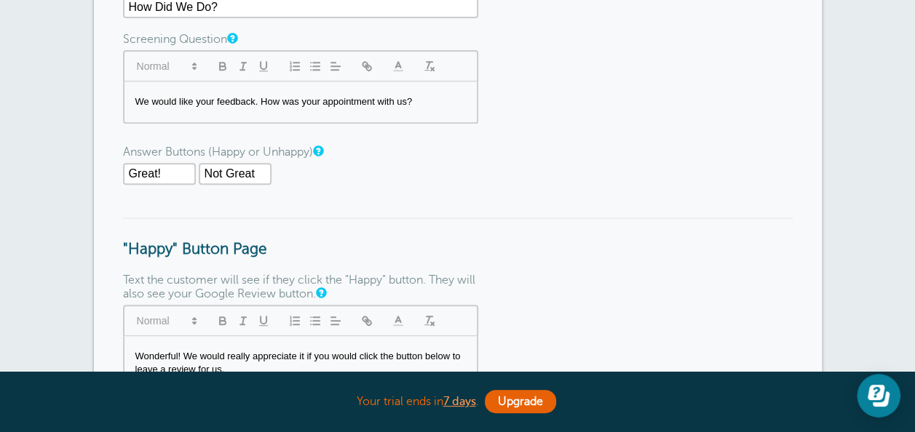
click at [178, 183] on input "Great!" at bounding box center [159, 174] width 73 height 22
click at [445, 226] on h3 ""Happy" Button Page" at bounding box center [458, 238] width 670 height 41
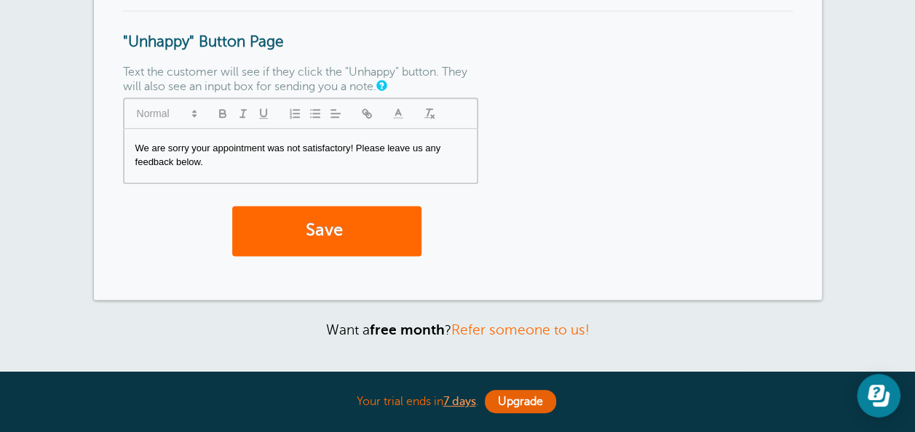
scroll to position [812, 0]
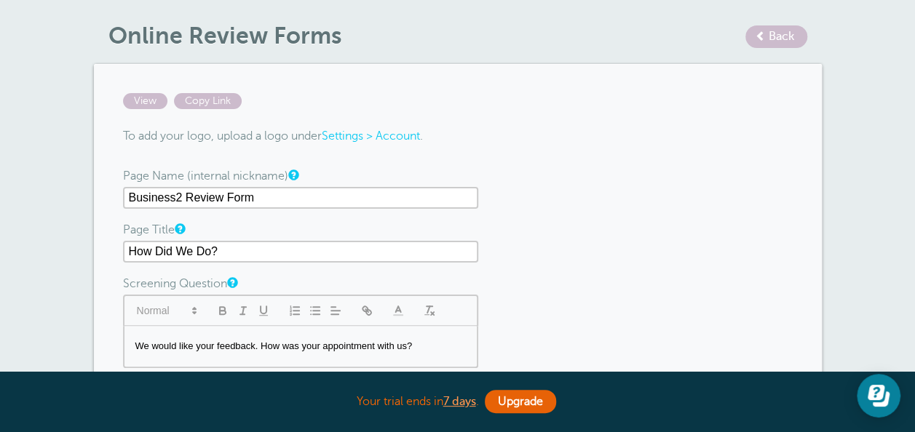
scroll to position [0, 0]
